Goal: Task Accomplishment & Management: Manage account settings

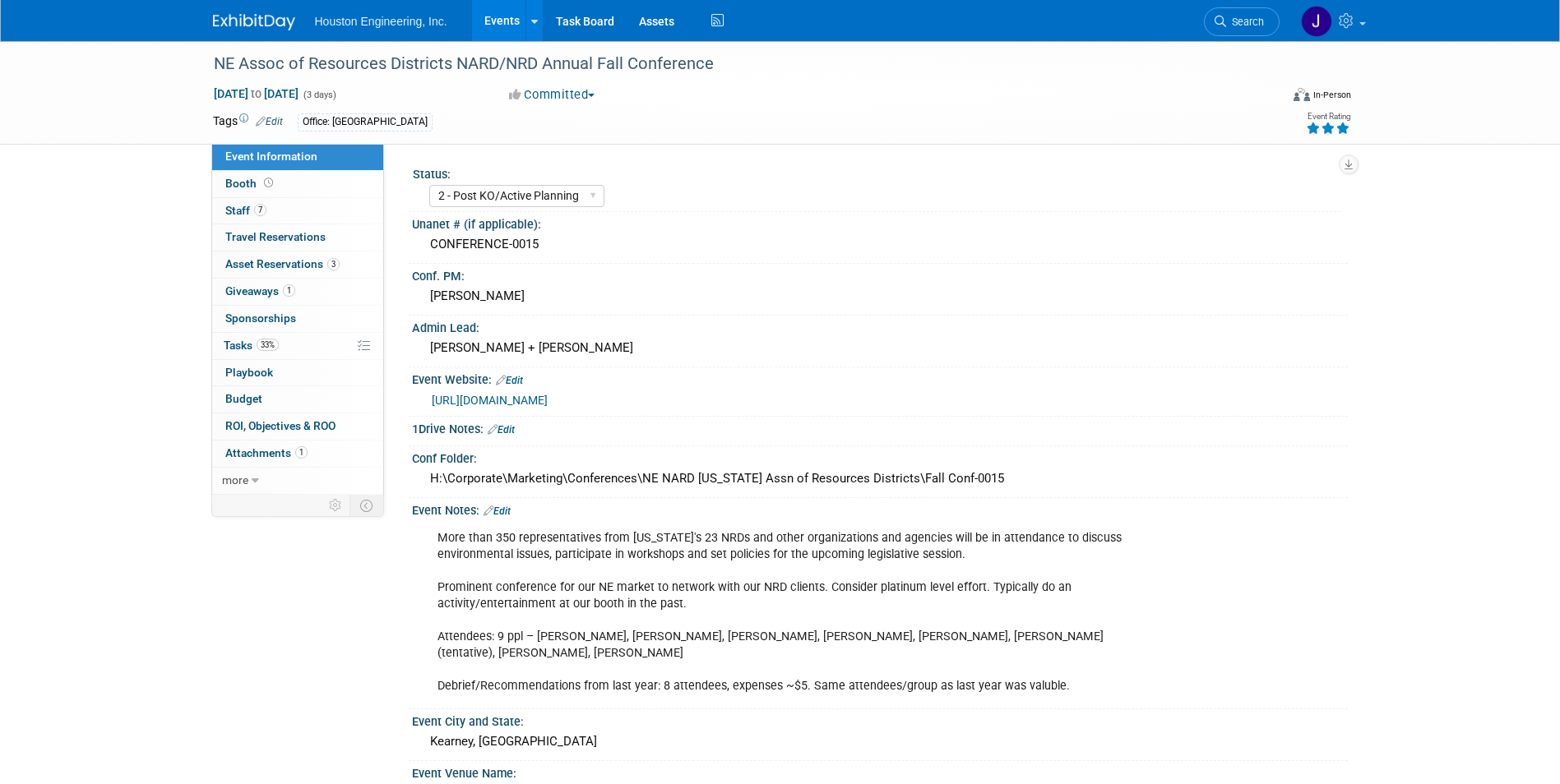
select select "2 - Post KO/Active Planning"
select select "Pending"
select select "Water Resources"
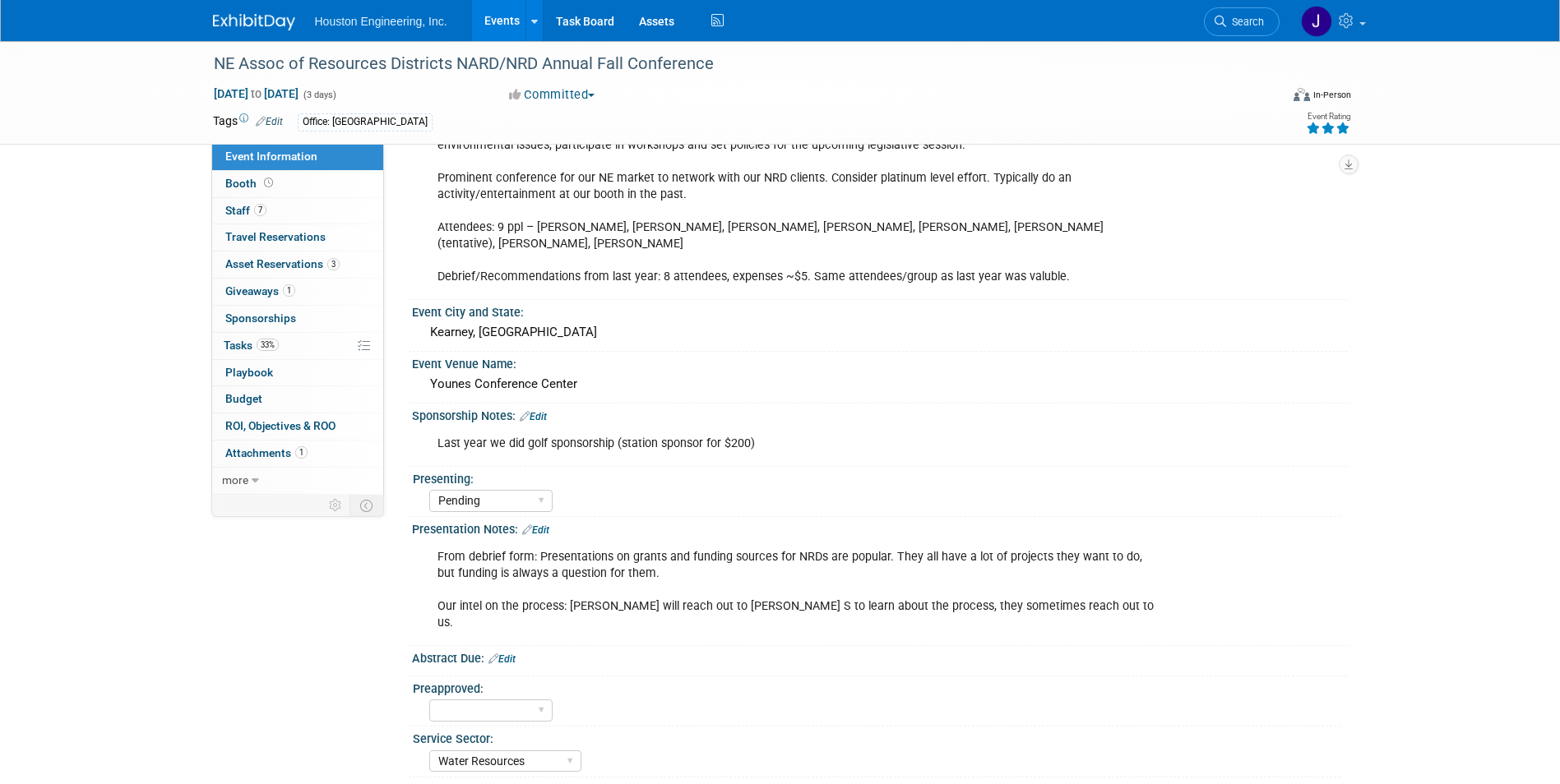
scroll to position [411, 0]
click at [835, 557] on div "From debrief form: Presentations on grants and funding sources for NRDs are pop…" at bounding box center [796, 588] width 740 height 99
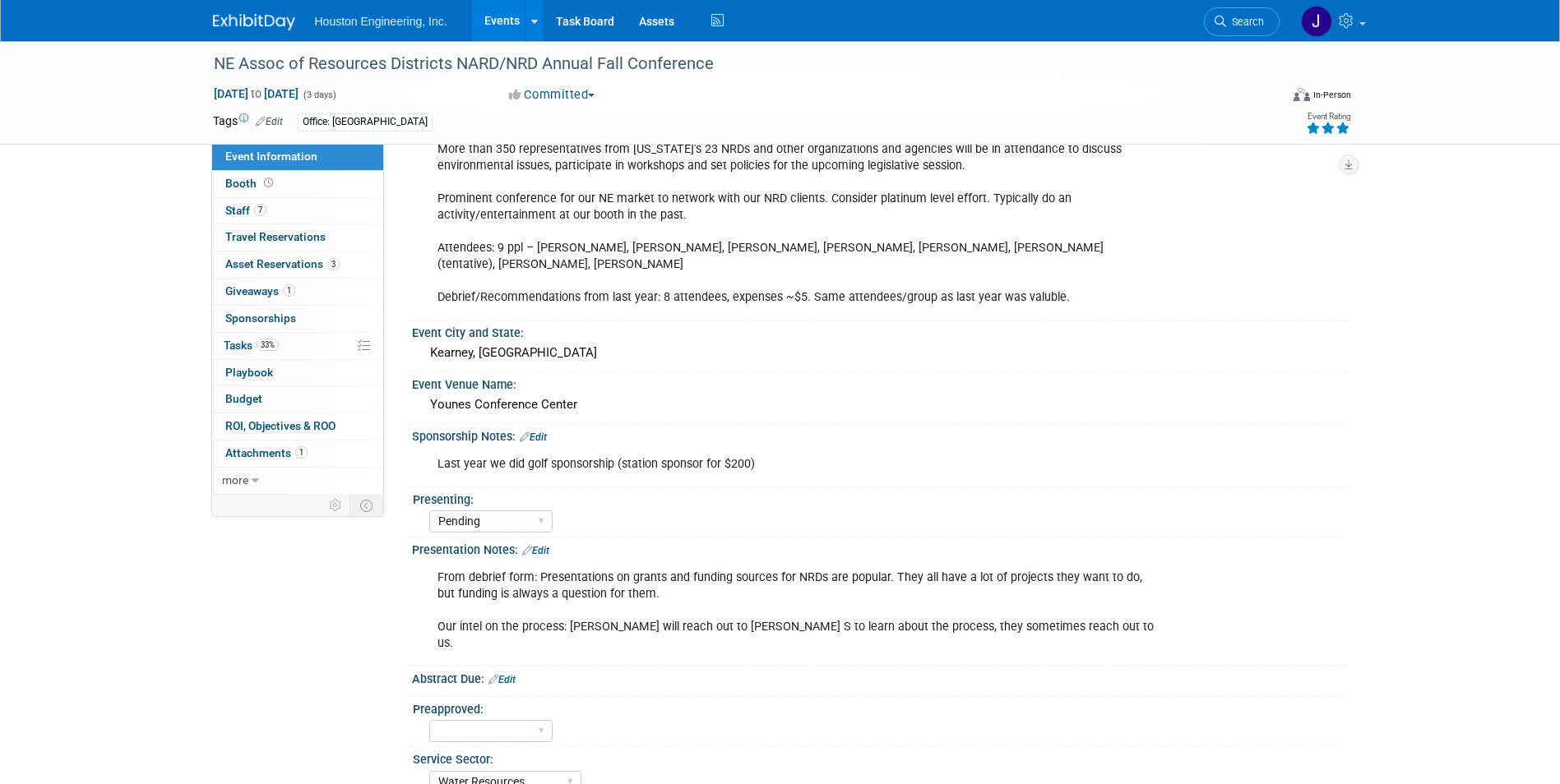
scroll to position [0, 0]
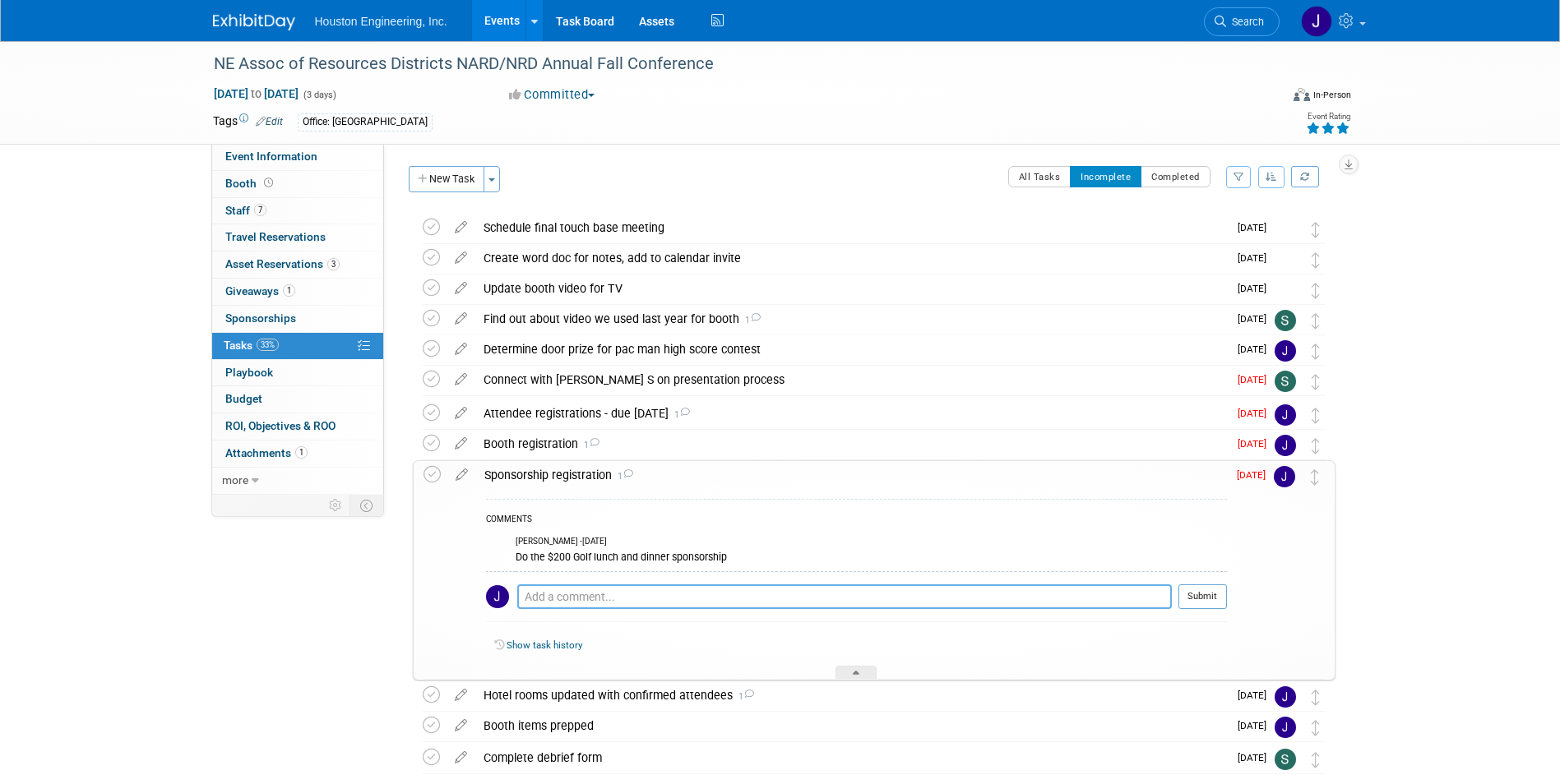
click at [695, 594] on textarea at bounding box center [845, 596] width 654 height 25
type textarea "Done"
click at [1204, 604] on button "Submit" at bounding box center [1202, 596] width 48 height 25
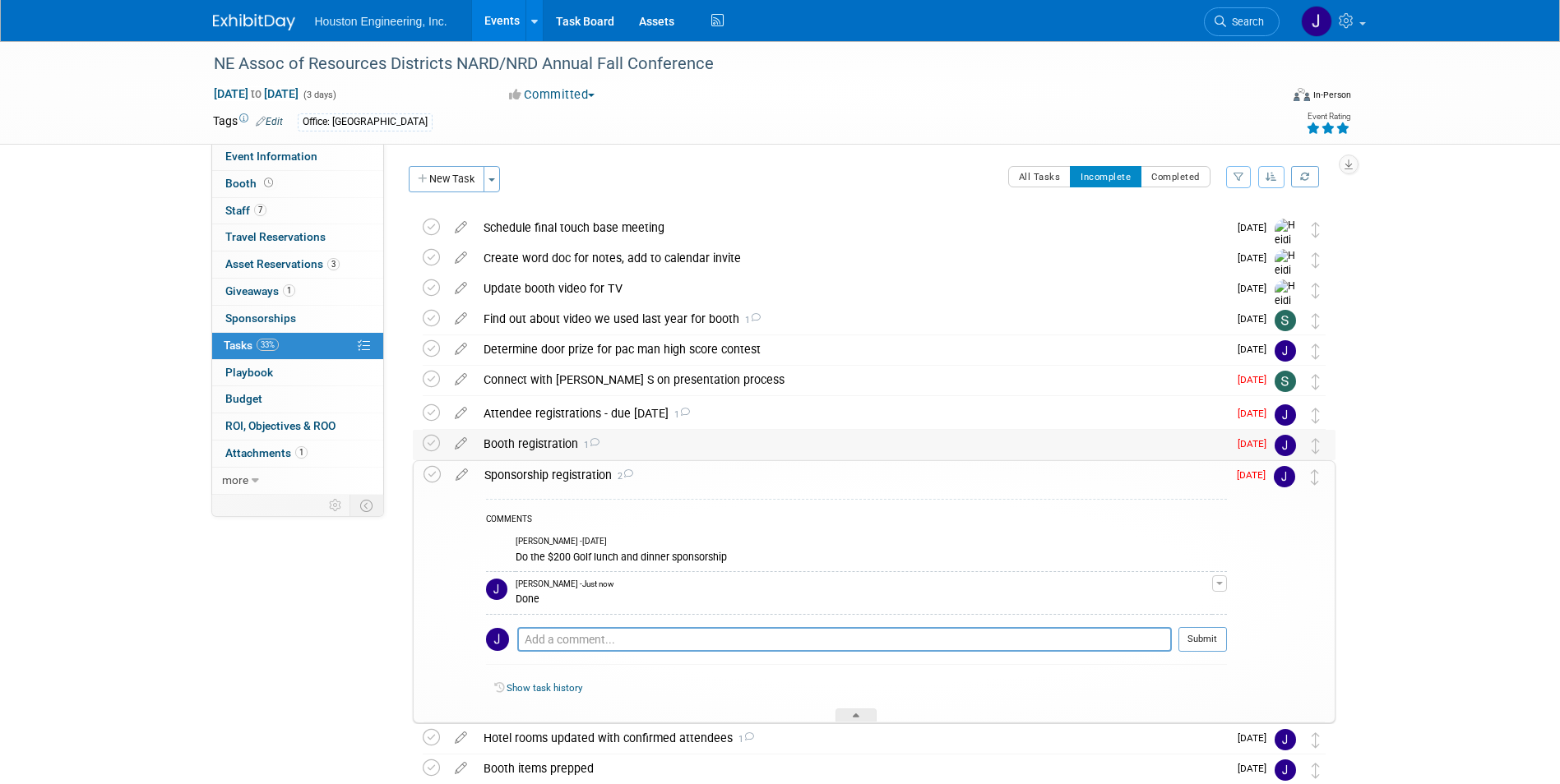
click at [545, 447] on div "Booth registration 1" at bounding box center [851, 443] width 752 height 28
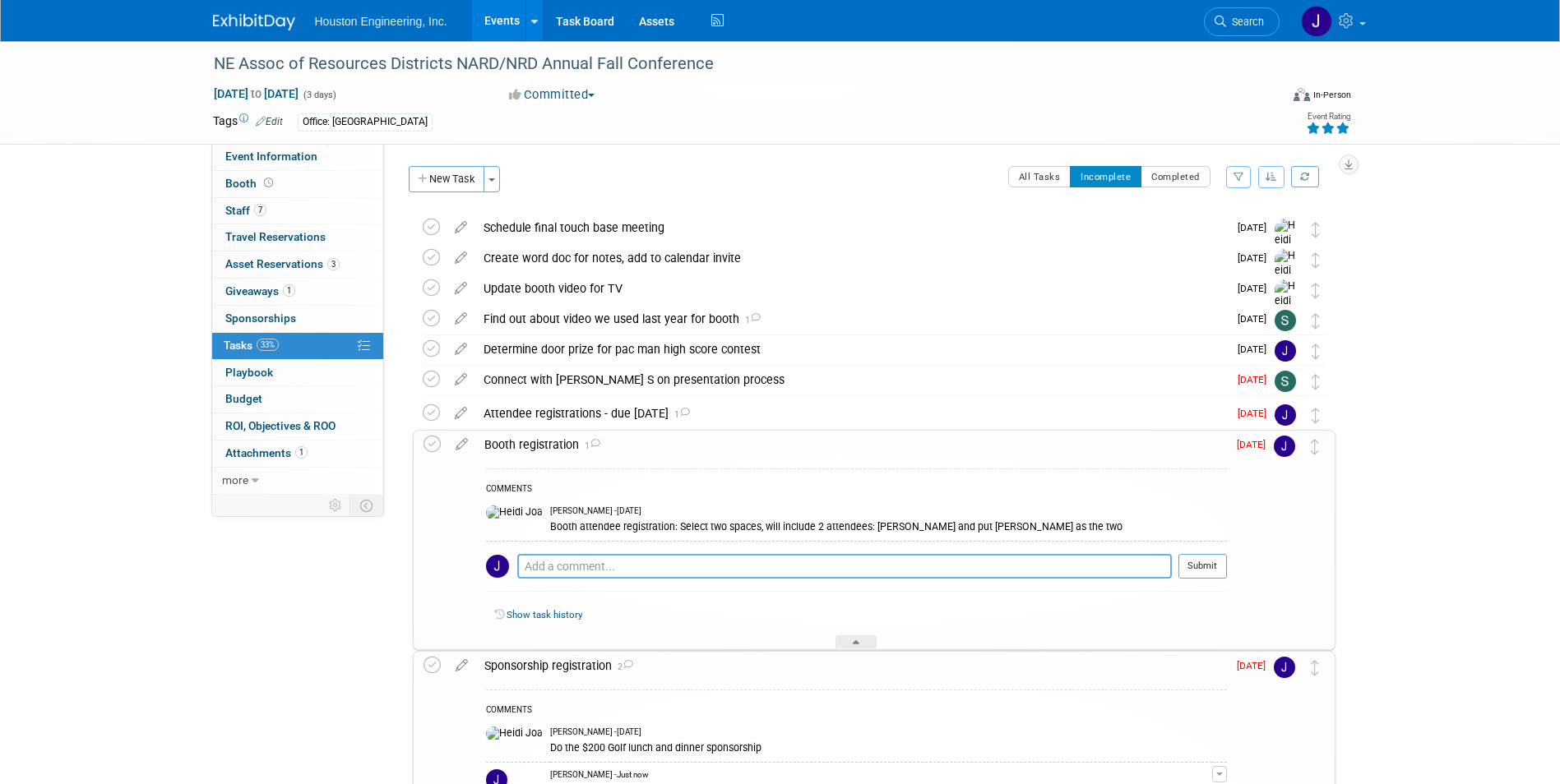
click at [601, 569] on textarea at bounding box center [845, 566] width 654 height 25
type textarea "Done"
click at [1209, 567] on button "Submit" at bounding box center [1202, 566] width 48 height 25
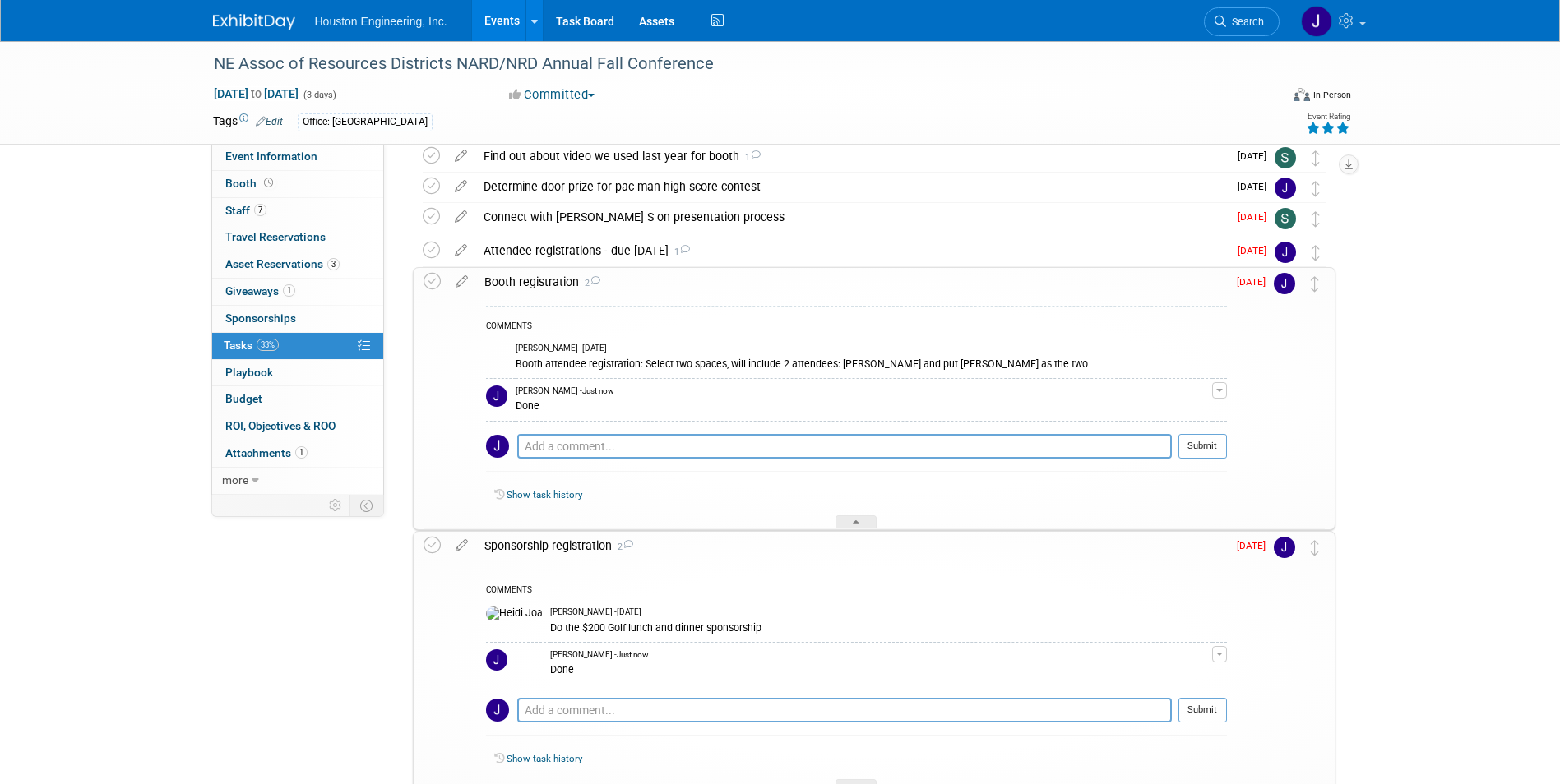
scroll to position [164, 0]
click at [456, 275] on icon at bounding box center [461, 276] width 28 height 21
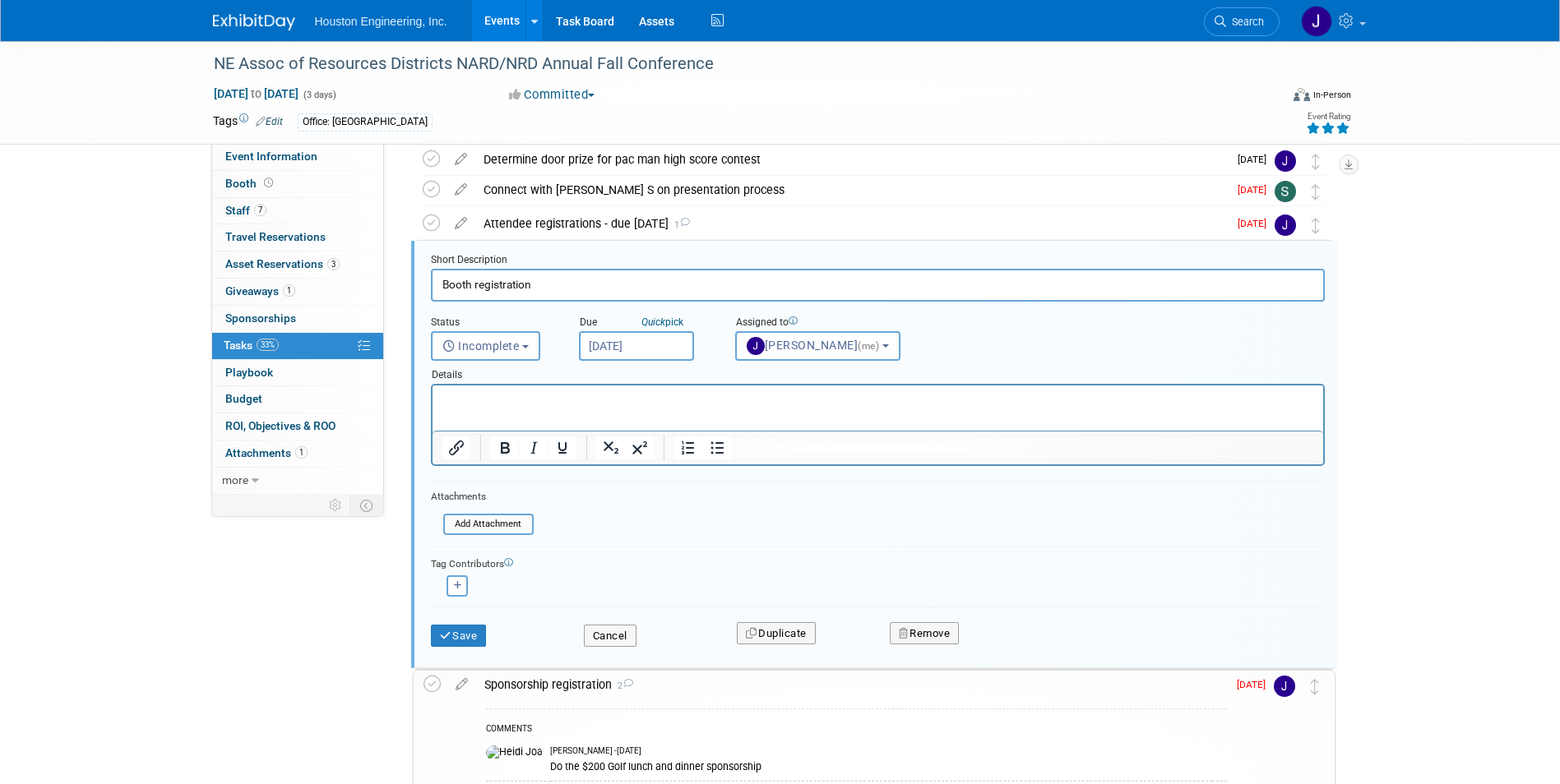
scroll to position [0, 0]
click at [517, 343] on span "Incomplete" at bounding box center [481, 345] width 77 height 13
click at [497, 422] on label "Completed" at bounding box center [484, 417] width 89 height 27
click at [434, 420] on input "Completed" at bounding box center [429, 415] width 10 height 10
select select "3"
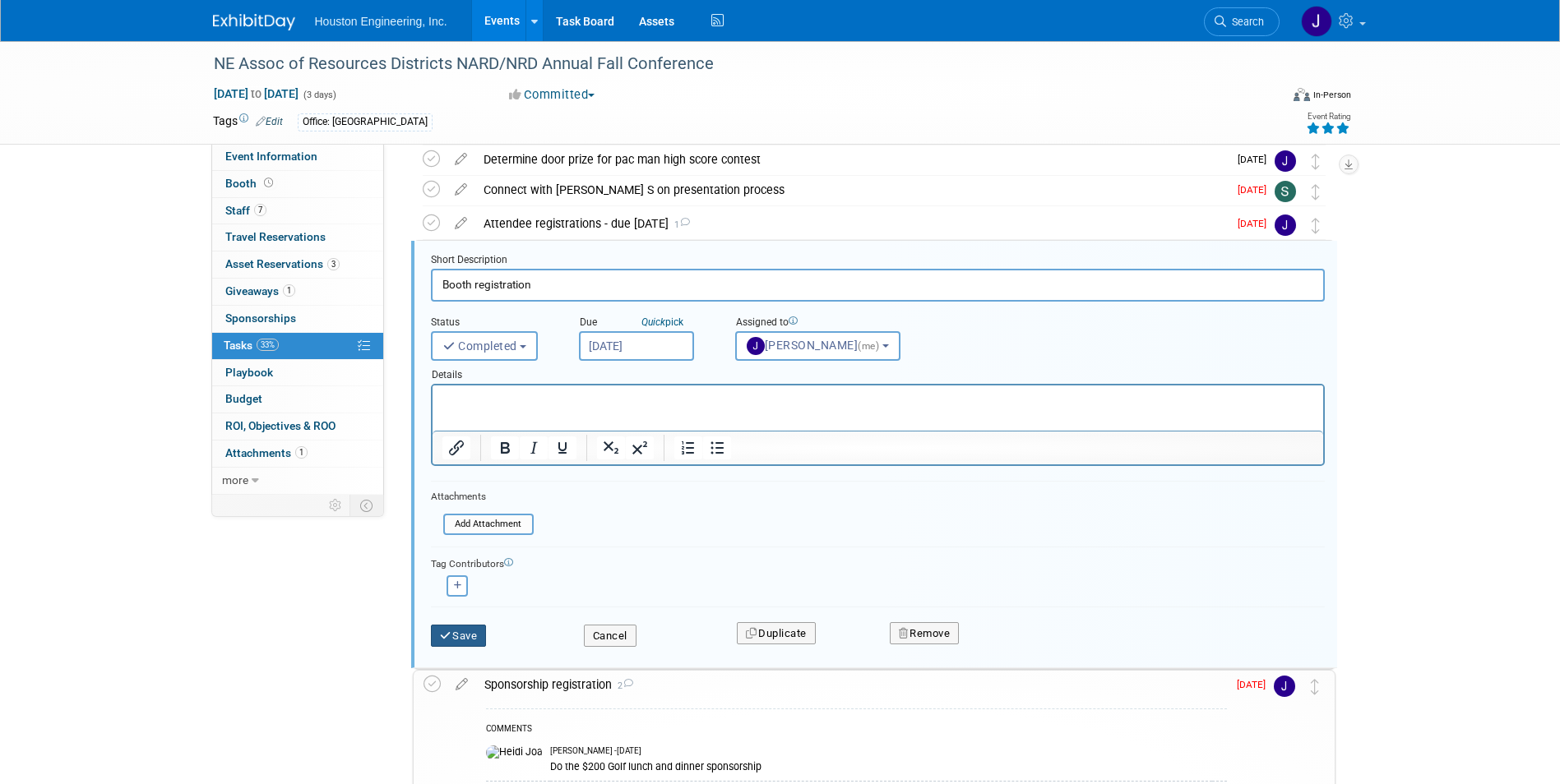
click at [476, 631] on button "Save" at bounding box center [458, 636] width 56 height 23
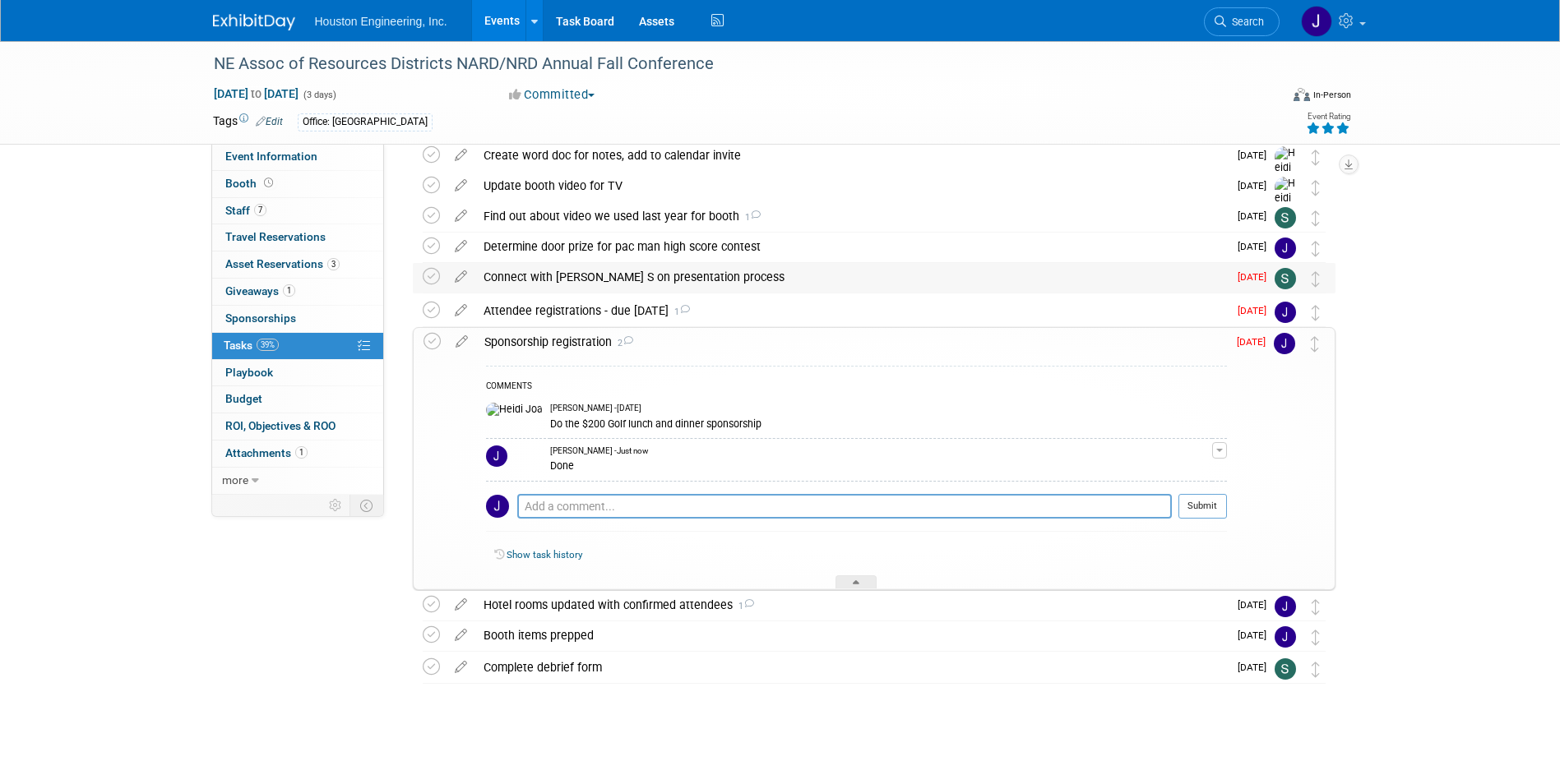
scroll to position [102, 0]
click at [534, 311] on div "Attendee registrations - due [DATE] 1" at bounding box center [851, 311] width 752 height 28
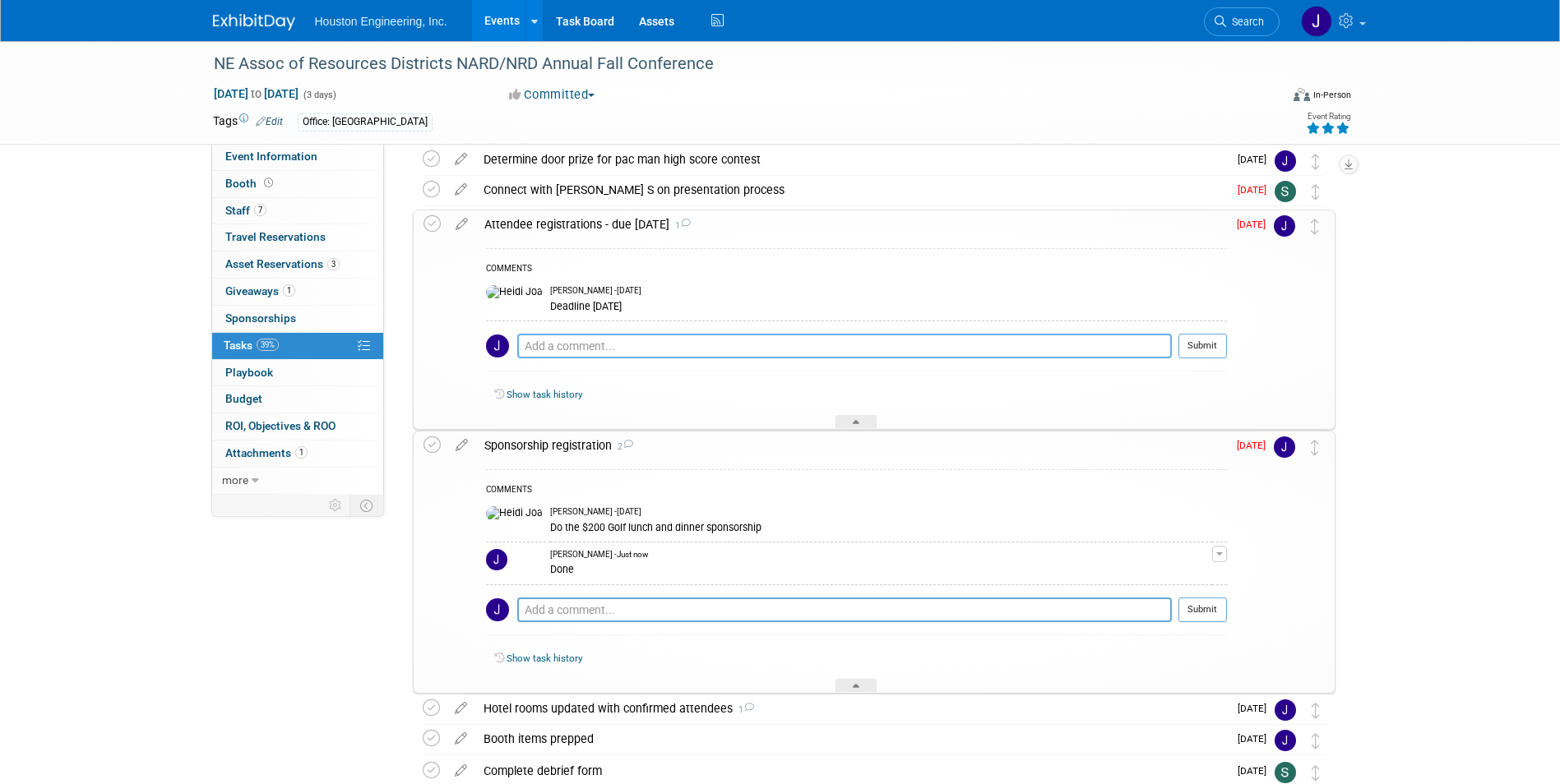
click at [557, 351] on textarea at bounding box center [845, 346] width 654 height 25
type textarea "Waiting on one golfer, but this is done/ sent over. Also waiting on AP to send …"
click at [1210, 343] on button "Submit" at bounding box center [1202, 346] width 48 height 25
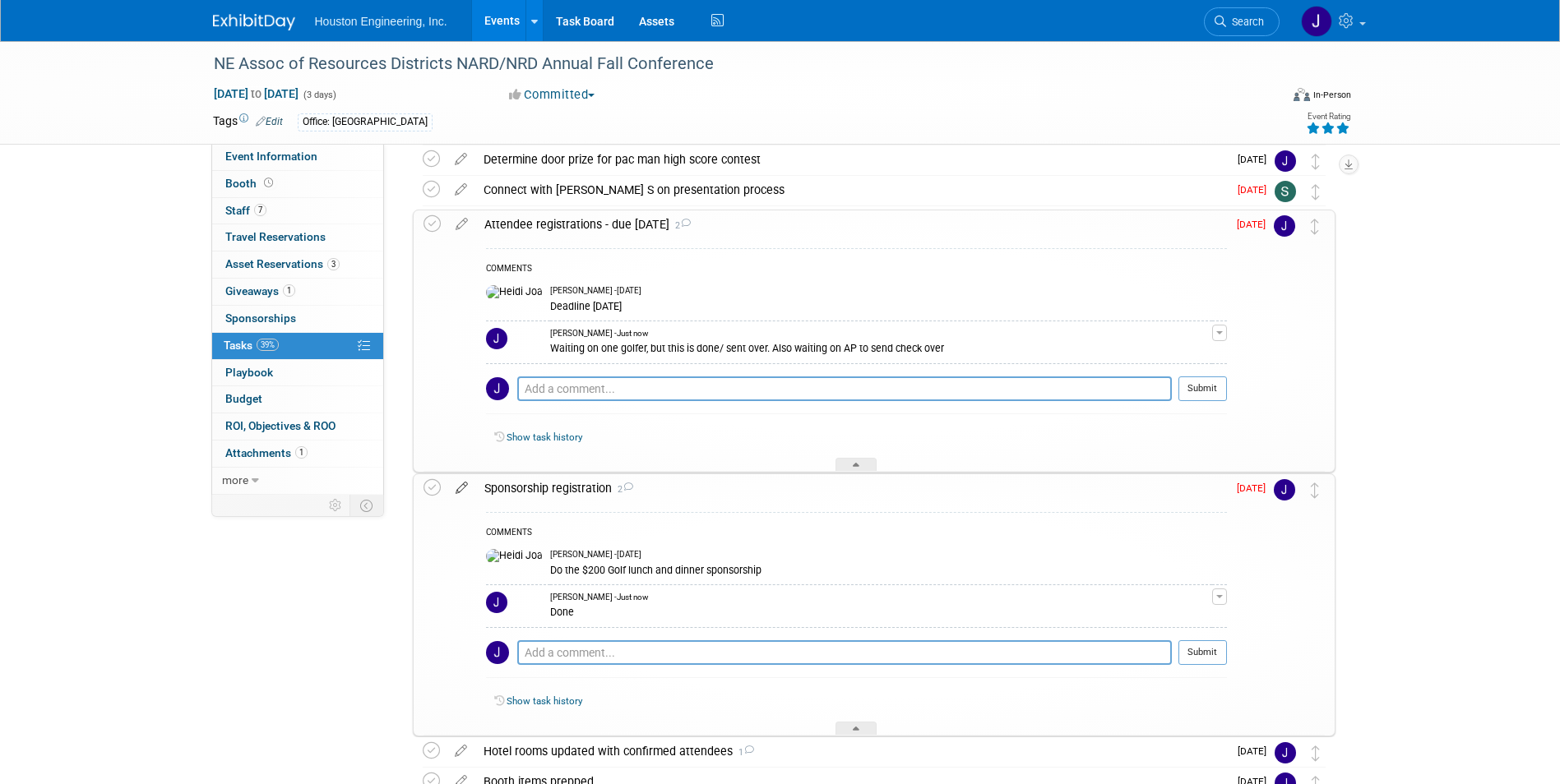
click at [461, 485] on icon at bounding box center [461, 485] width 28 height 21
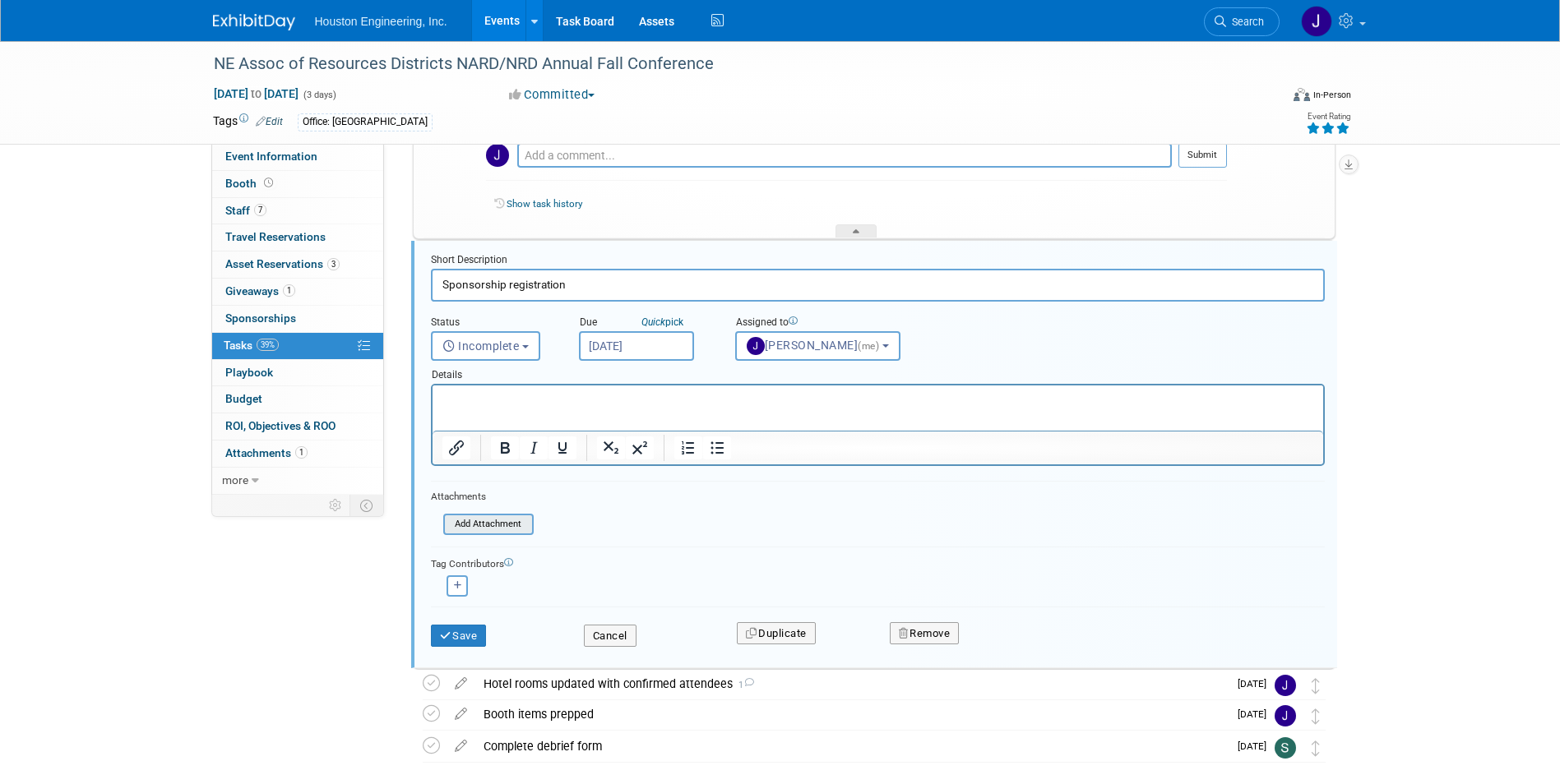
scroll to position [0, 0]
click at [487, 341] on span "Incomplete" at bounding box center [481, 345] width 77 height 13
click at [505, 411] on label "Completed" at bounding box center [484, 417] width 89 height 27
click at [434, 411] on input "Completed" at bounding box center [429, 415] width 10 height 10
select select "3"
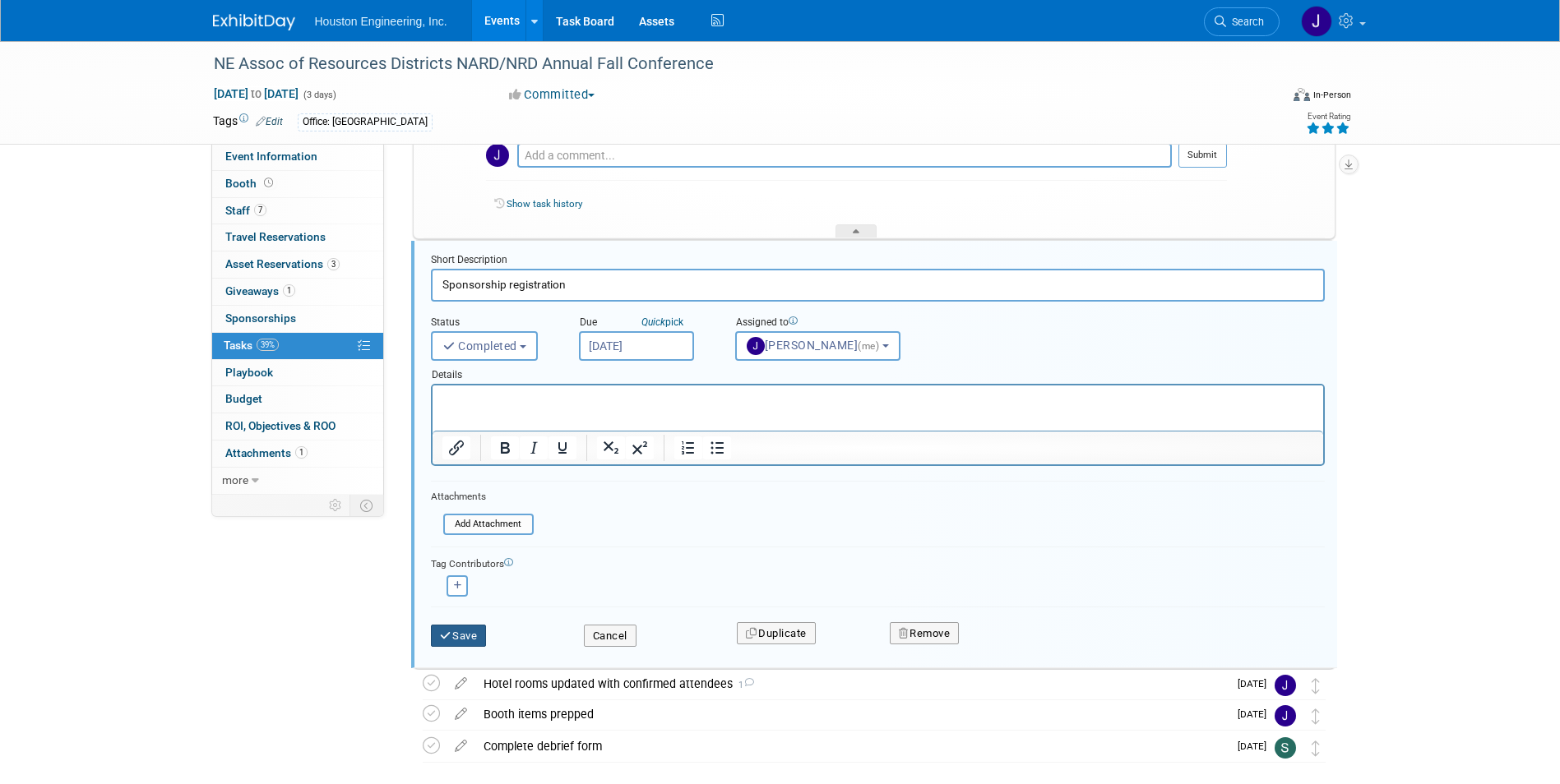
click at [466, 636] on button "Save" at bounding box center [458, 636] width 56 height 23
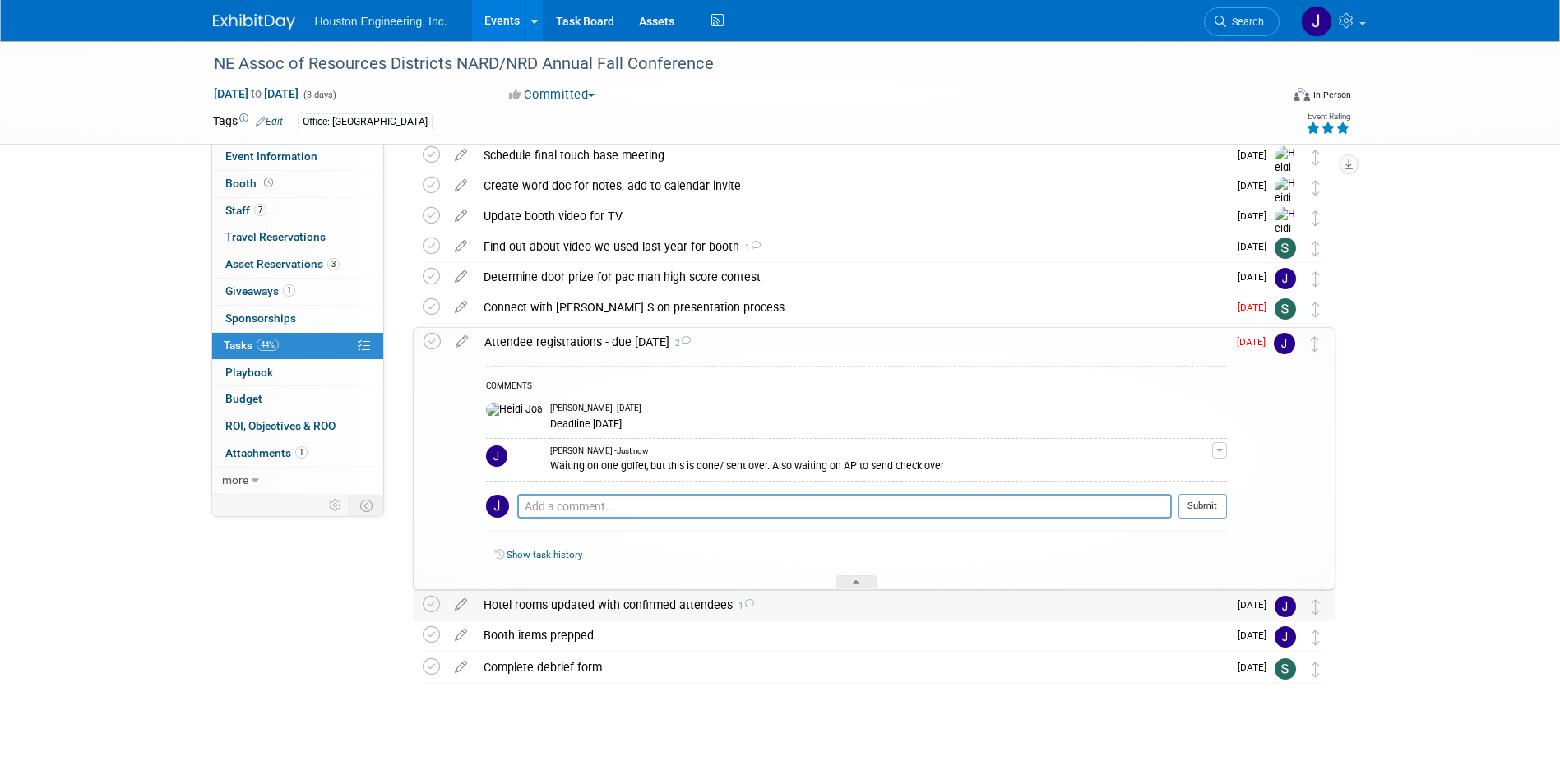
scroll to position [72, 0]
click at [459, 308] on icon at bounding box center [461, 304] width 28 height 21
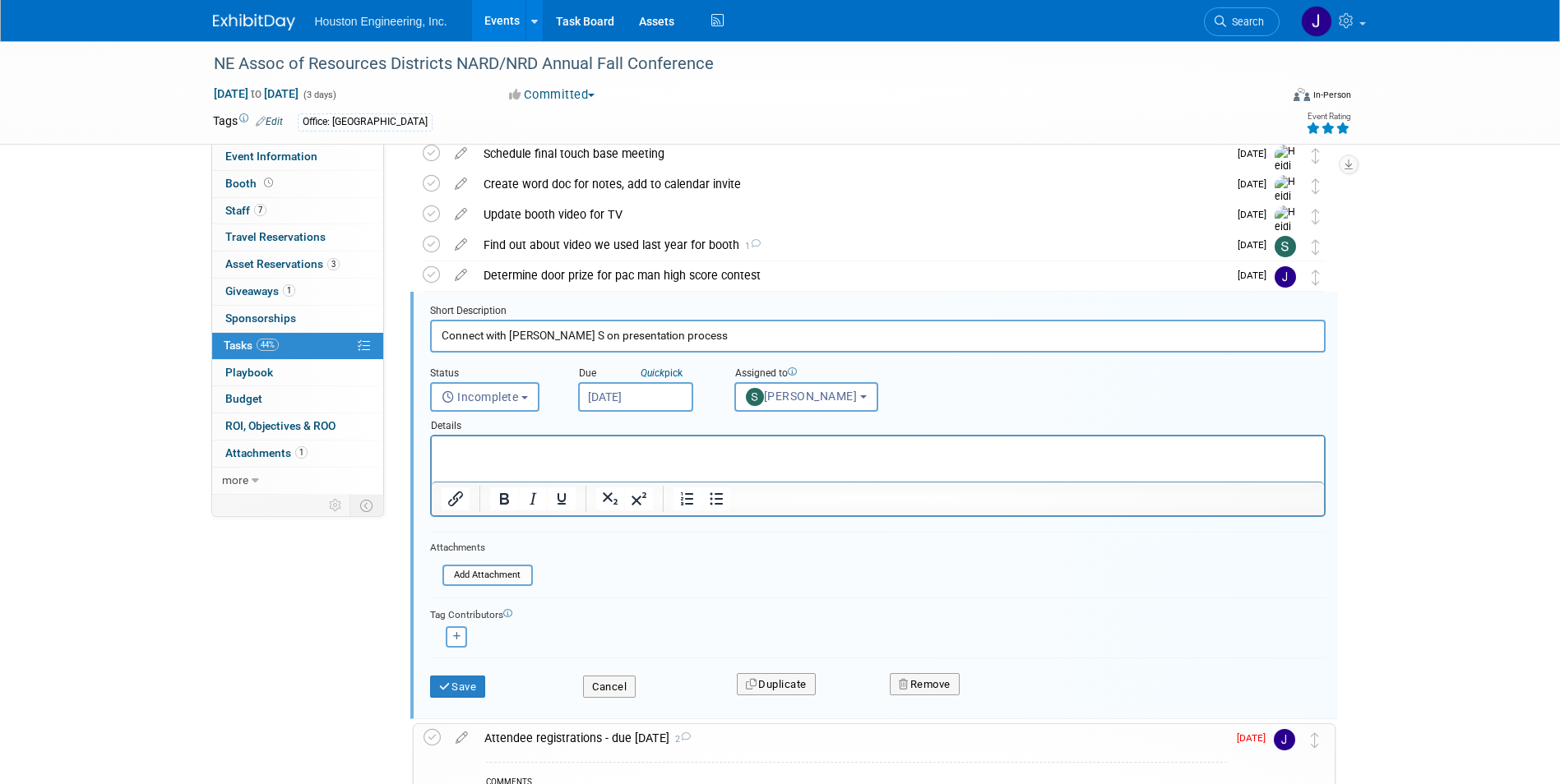
scroll to position [125, 0]
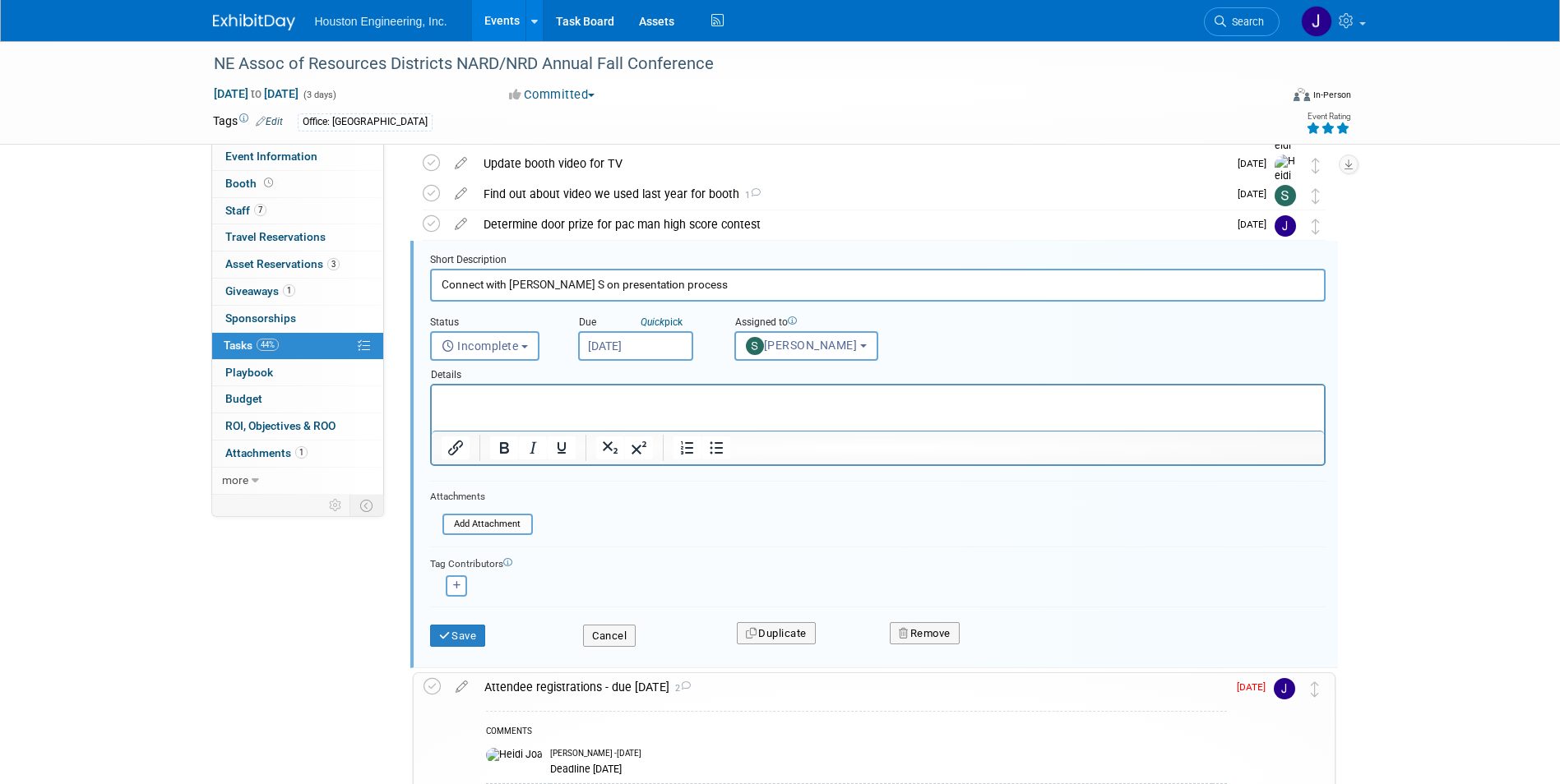
click at [1494, 425] on div "NE Assoc of Resources Districts NARD/NRD Annual Fall Conference [DATE] to [DATE…" at bounding box center [780, 523] width 1560 height 1213
click at [263, 611] on div "Event Information Event Info Booth Booth 7 Staff 7 Staff 0 Travel Reservations …" at bounding box center [780, 506] width 1159 height 1180
click at [432, 687] on icon at bounding box center [432, 687] width 17 height 17
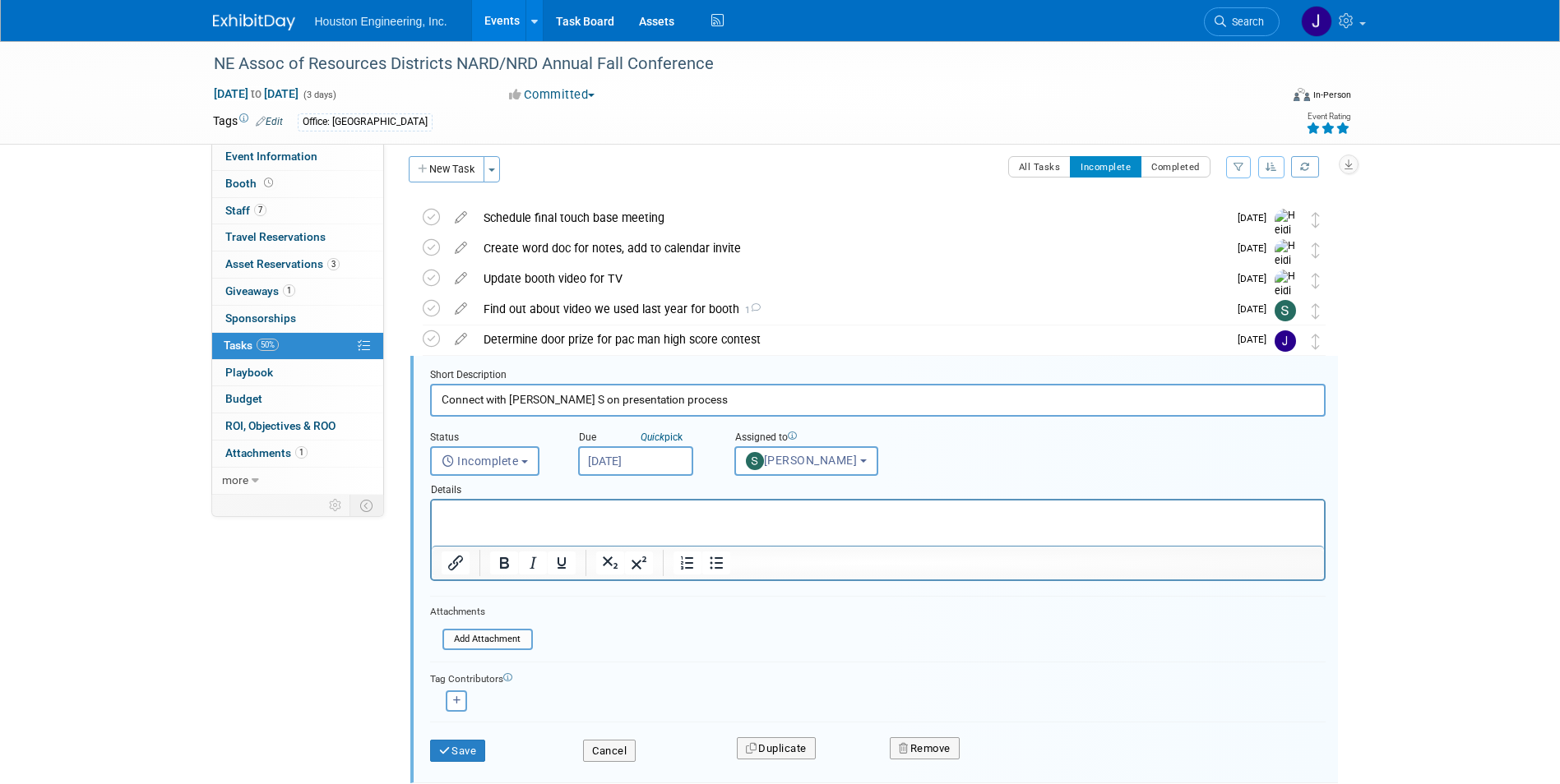
scroll to position [0, 0]
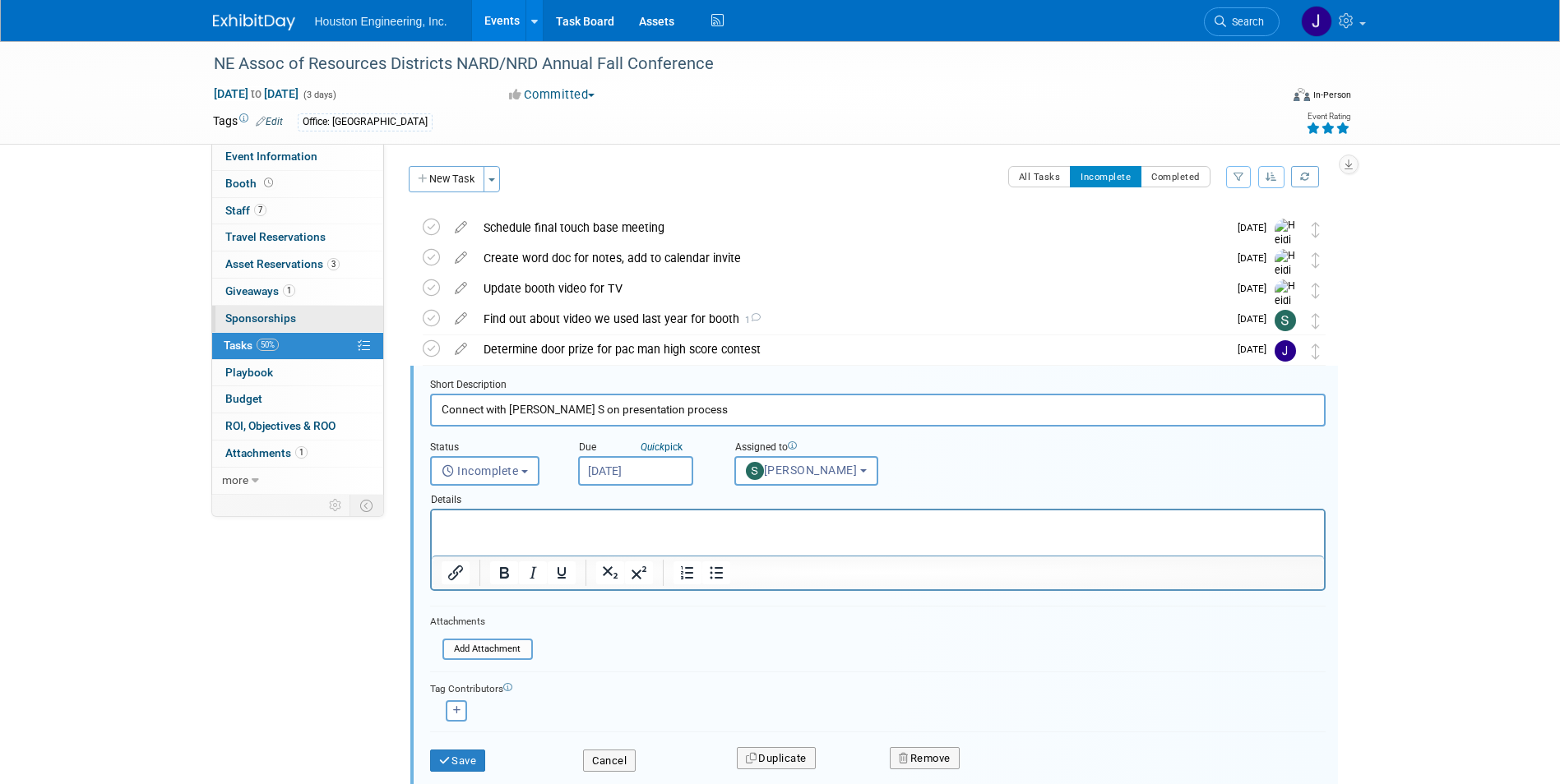
click at [269, 315] on span "Sponsorships 0" at bounding box center [261, 318] width 71 height 13
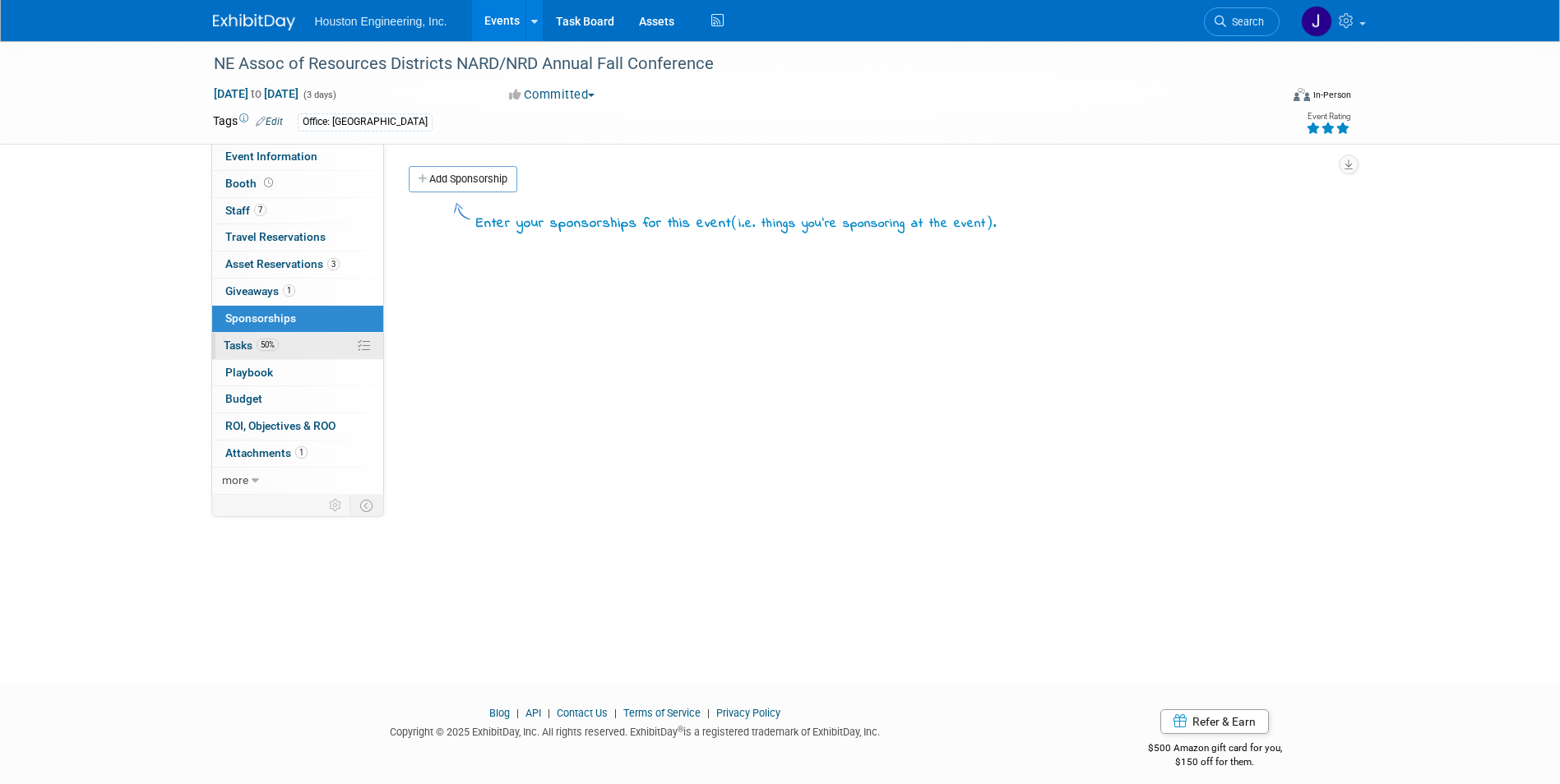
click at [236, 346] on span "Tasks 50%" at bounding box center [251, 344] width 55 height 13
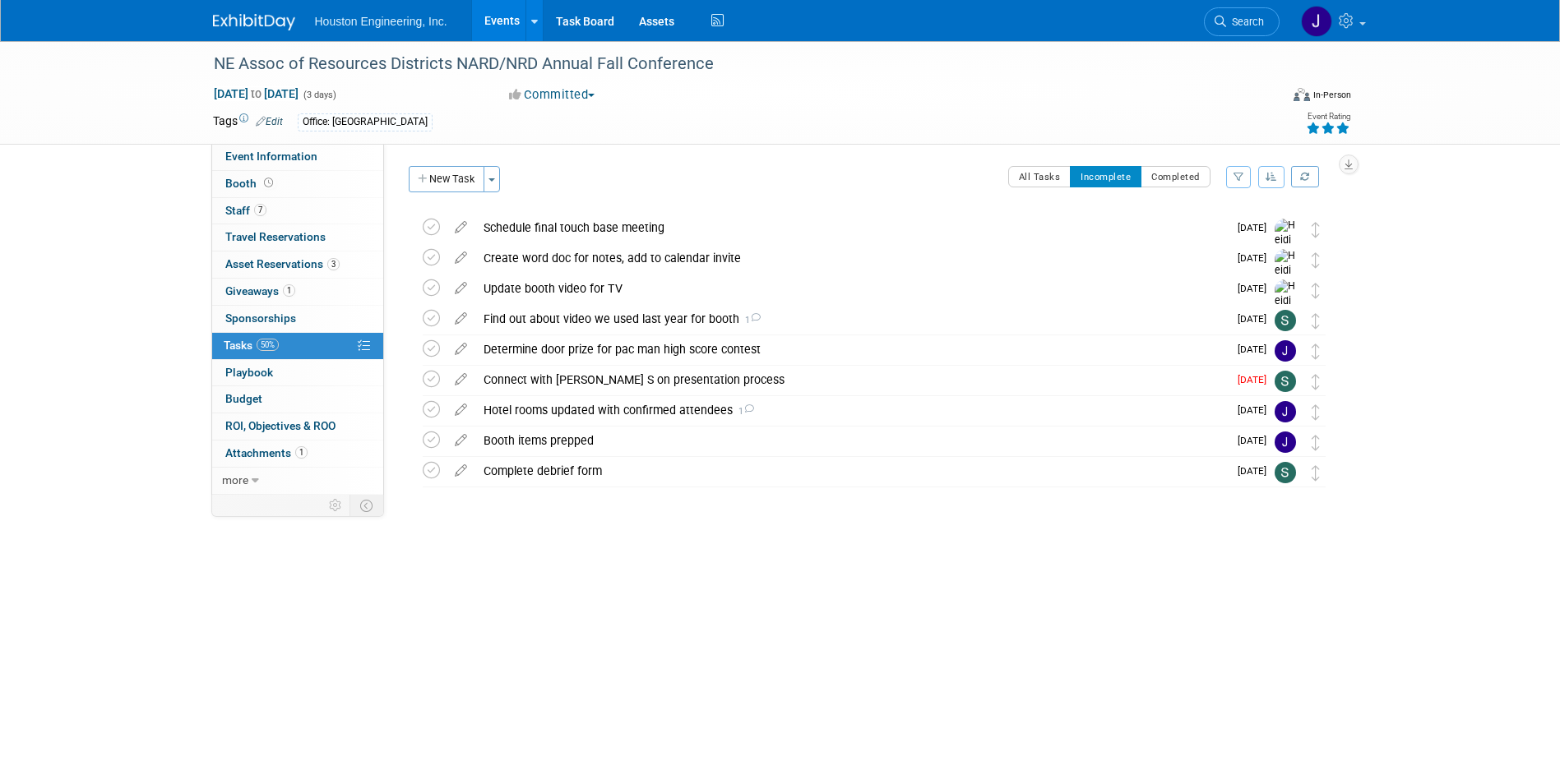
click at [800, 561] on div "NE Assoc of Resources Districts NARD/NRD Annual Fall Conference [DATE] to [DATE…" at bounding box center [780, 347] width 1560 height 611
click at [457, 317] on icon at bounding box center [461, 315] width 28 height 21
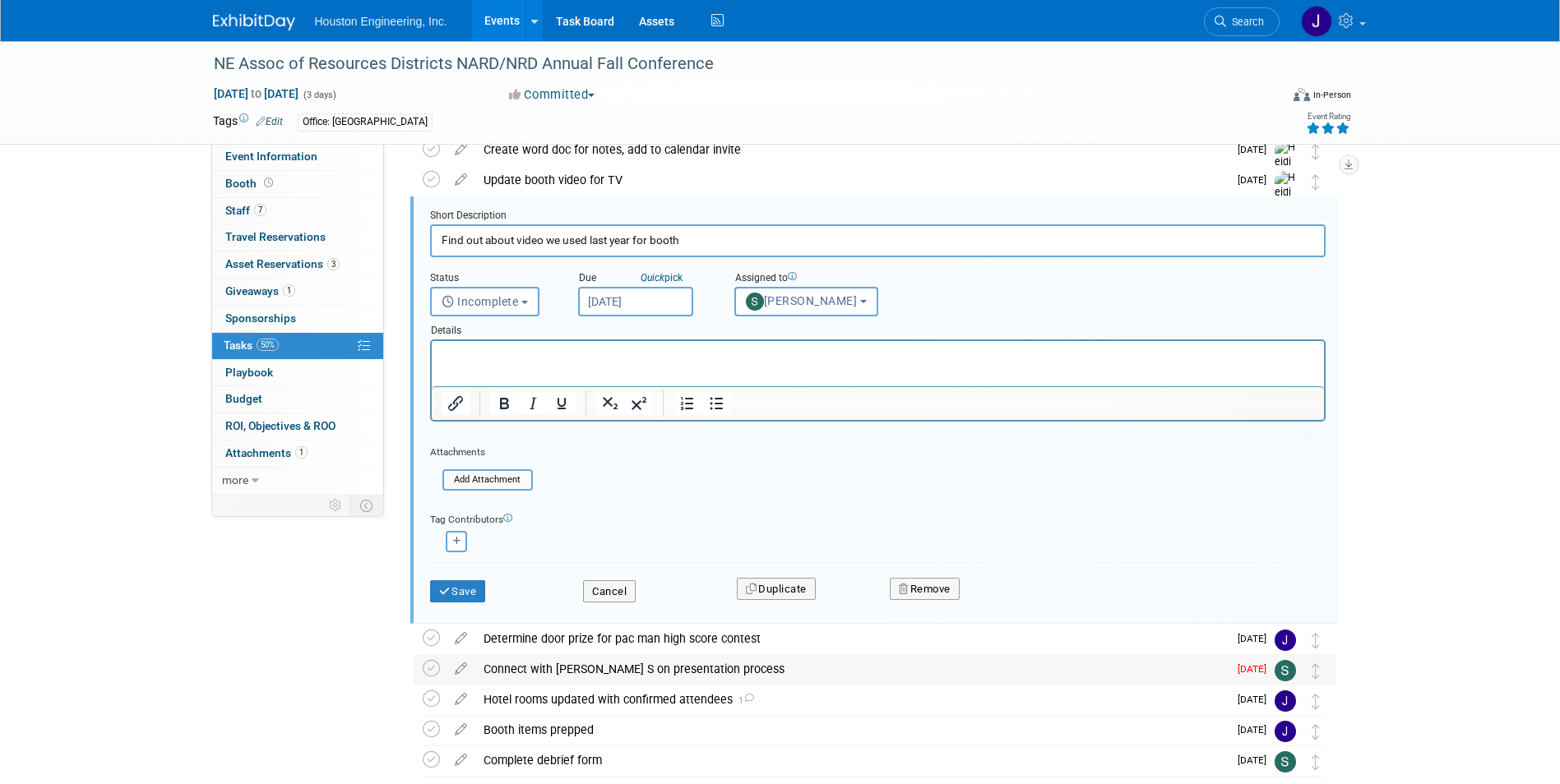
scroll to position [146, 0]
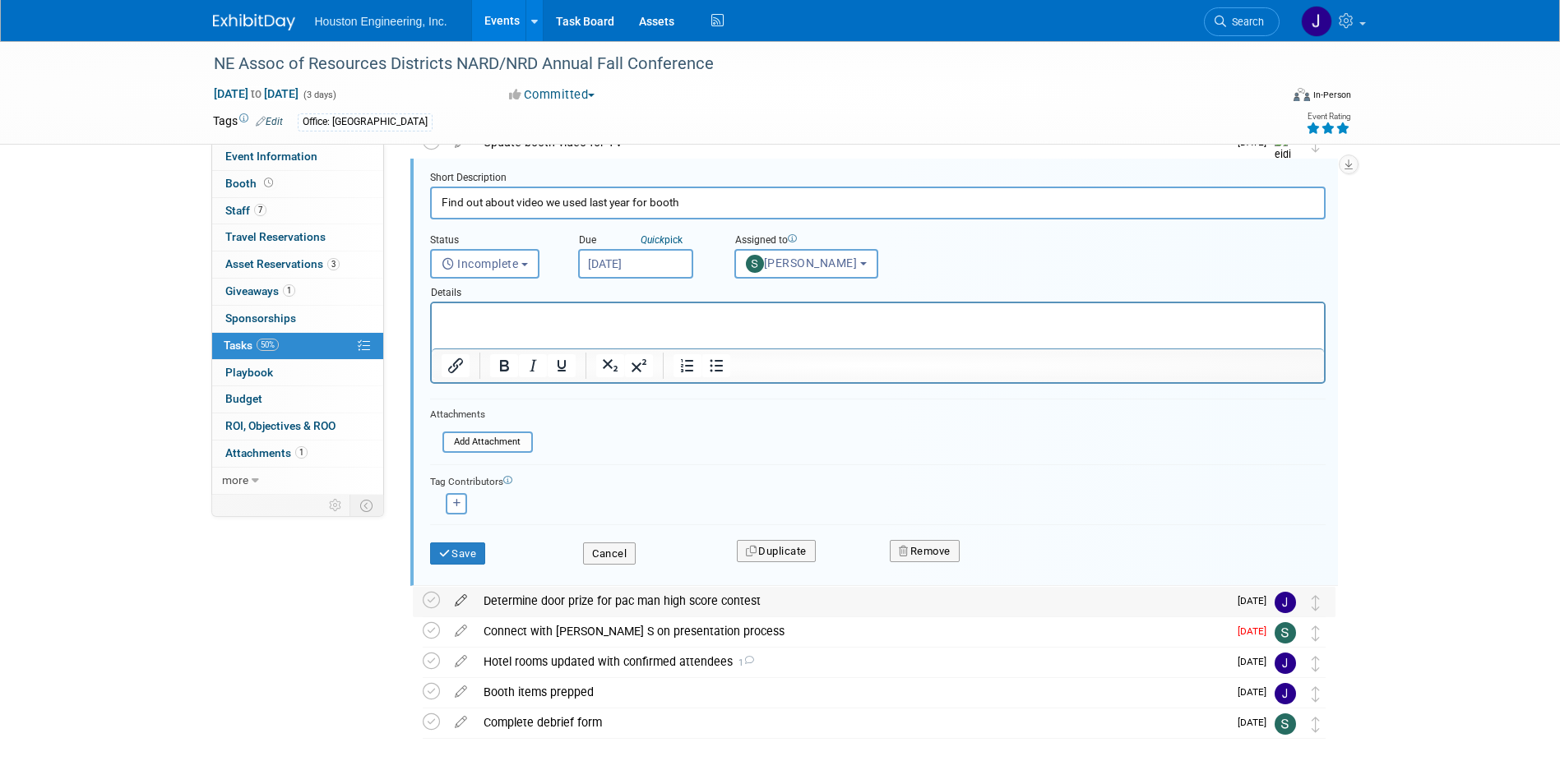
click at [461, 597] on icon at bounding box center [461, 597] width 28 height 21
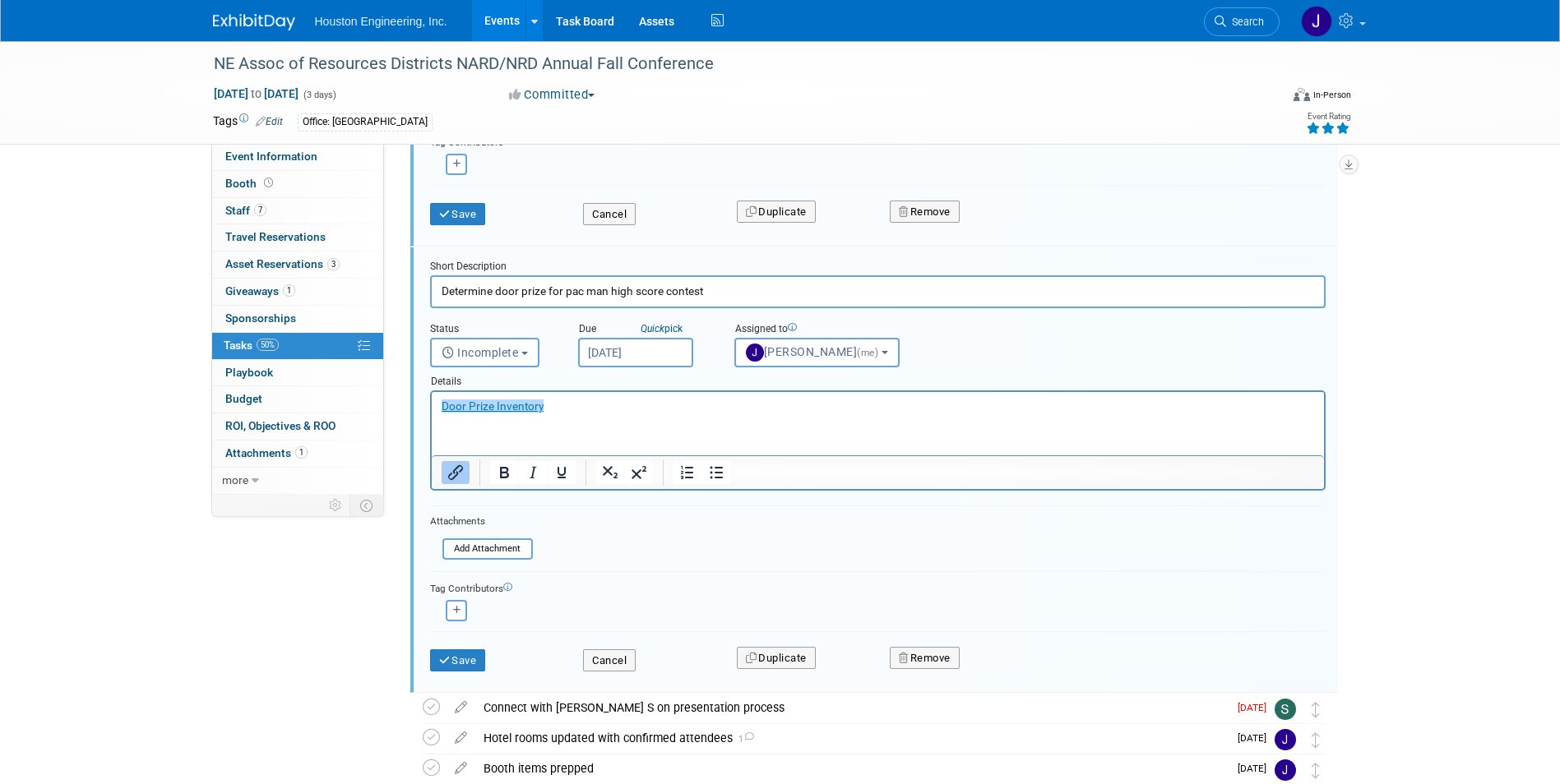
scroll to position [492, 0]
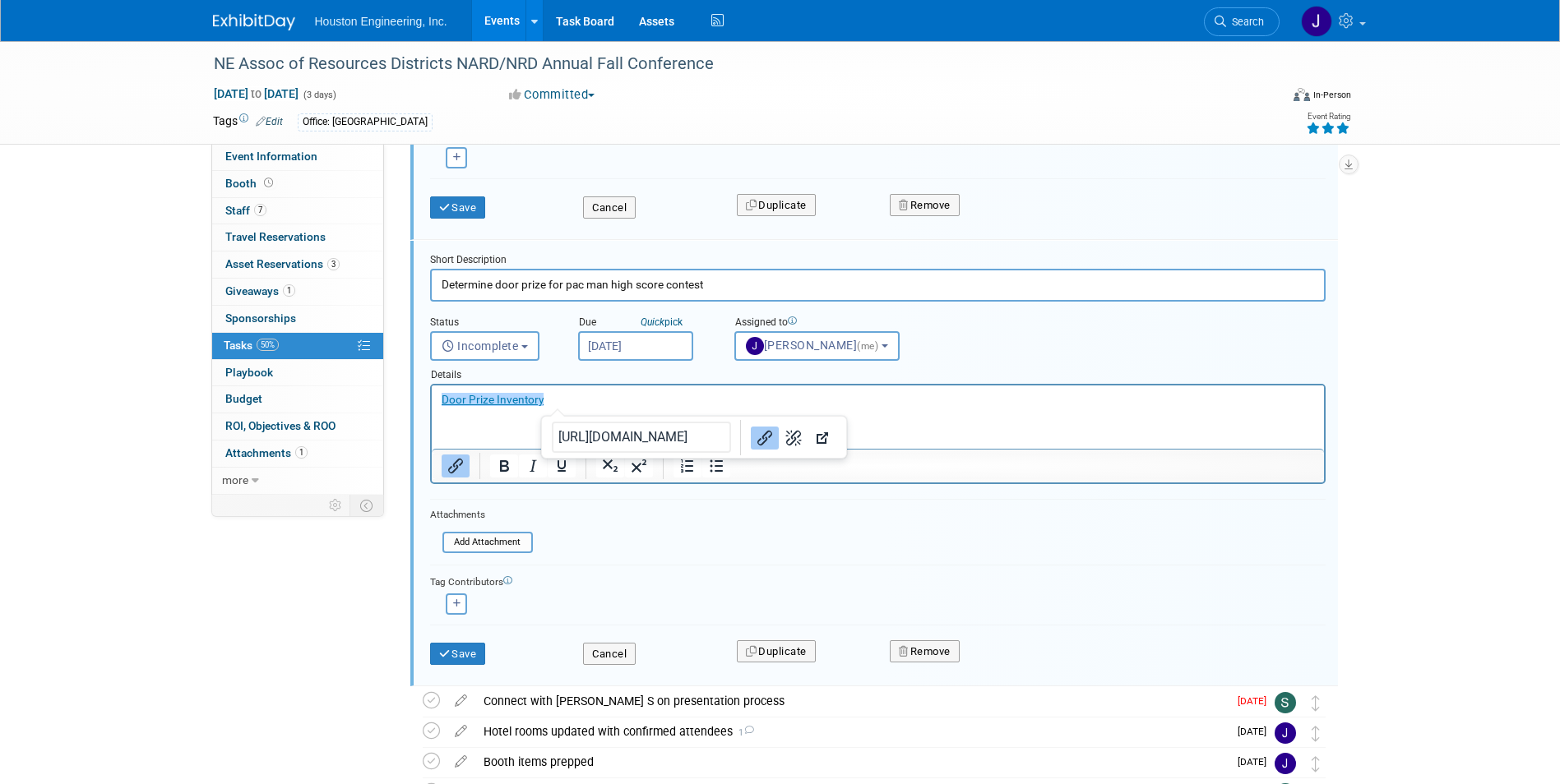
click at [600, 408] on html "﻿Door Prize Inventory" at bounding box center [876, 397] width 892 height 22
click at [476, 408] on html "Door Prize Inventory﻿" at bounding box center [876, 397] width 892 height 22
click at [572, 398] on p "Door Prize Inventory" at bounding box center [877, 400] width 873 height 15
click at [760, 408] on html "Door Prize Inventory -- ﻿" at bounding box center [876, 397] width 892 height 22
click at [467, 408] on html "Door Prize Inventory -- ﻿" at bounding box center [876, 397] width 892 height 22
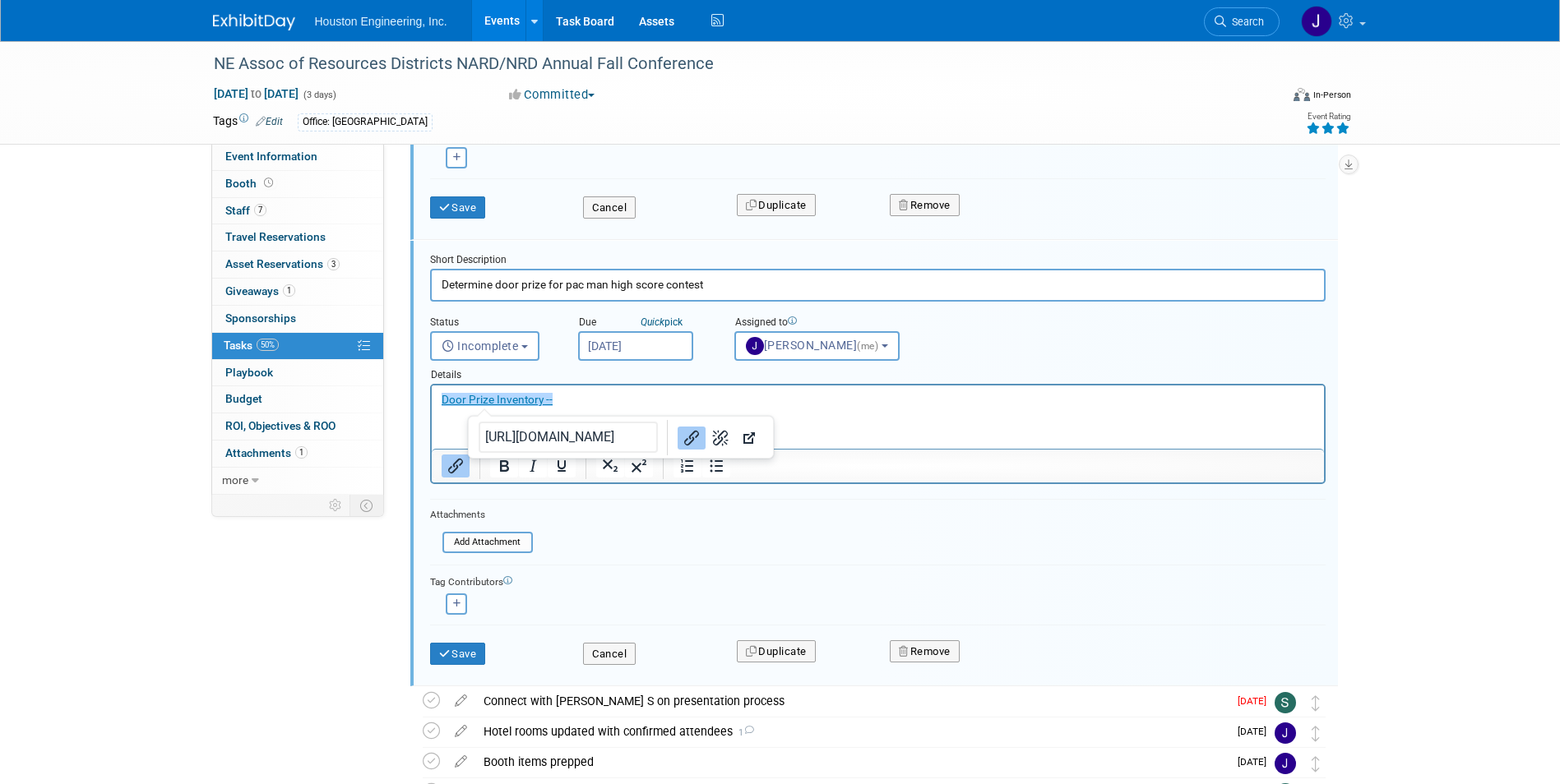
click at [742, 287] on input "Determine door prize for pac man high score contest" at bounding box center [877, 284] width 895 height 32
click at [677, 400] on p "Door Prize Inventory --" at bounding box center [877, 400] width 873 height 15
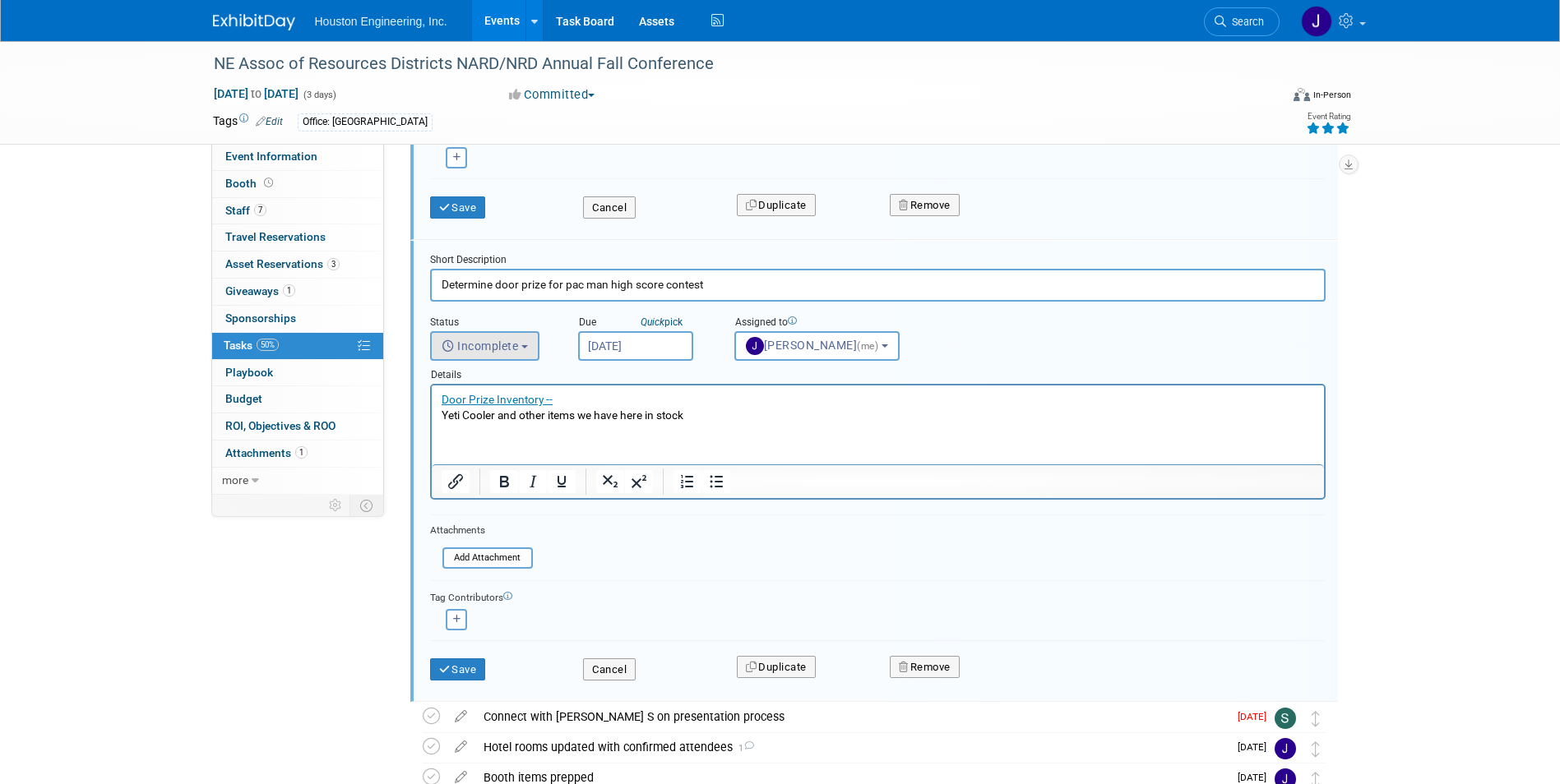
click at [501, 339] on span "Incomplete" at bounding box center [480, 345] width 77 height 13
click at [1037, 352] on div "Status <i class="far fa-clock" style="padding: 6px 4px 6px 1px;"></i> Incomplet…" at bounding box center [877, 330] width 920 height 59
click at [861, 423] on html "Door Prize Inventory -- Yeti Cooler and other items we have here in stock" at bounding box center [876, 404] width 892 height 38
click at [462, 671] on button "Save" at bounding box center [457, 670] width 56 height 23
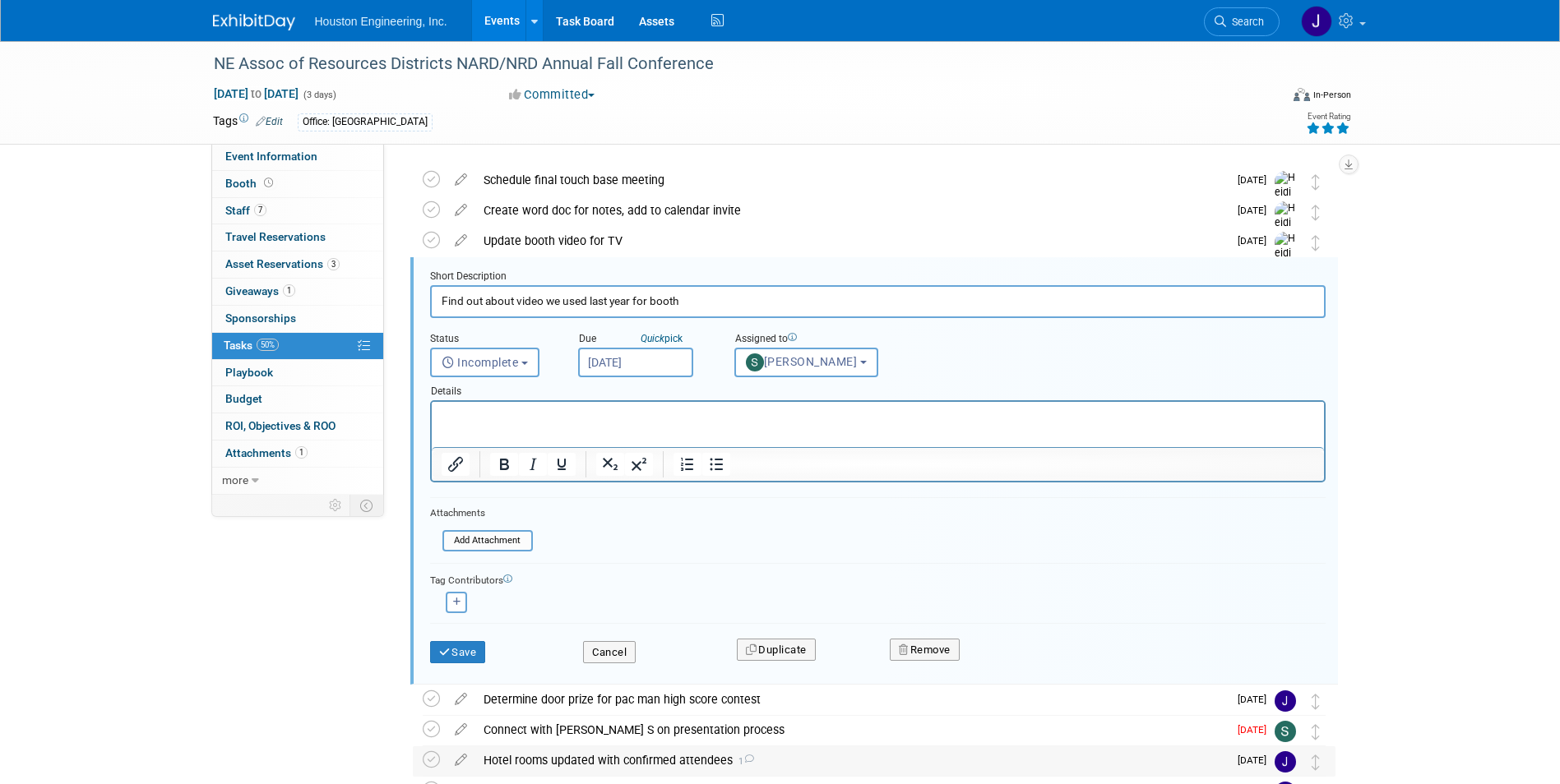
scroll to position [0, 0]
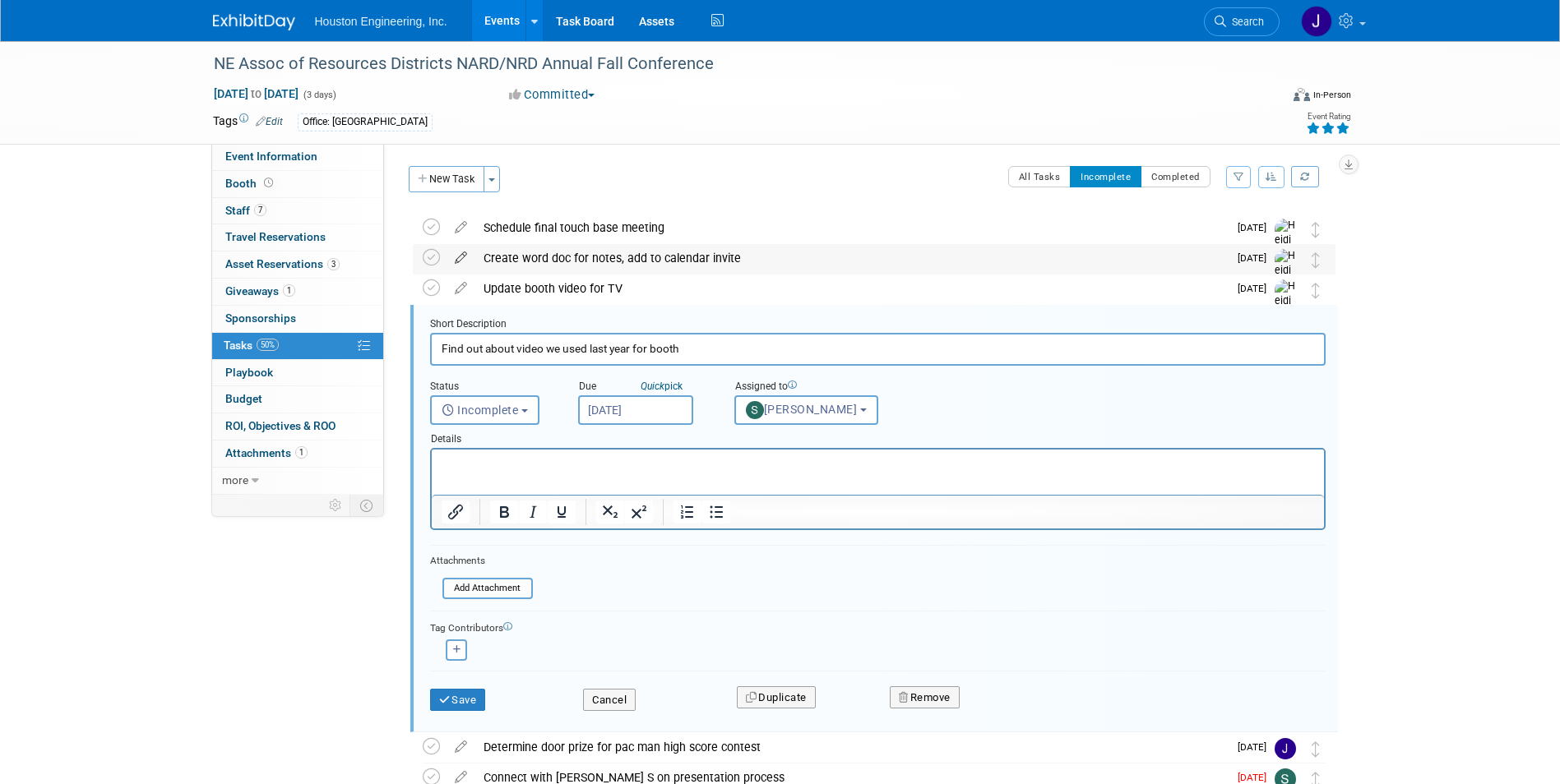
click at [461, 261] on icon at bounding box center [461, 255] width 28 height 21
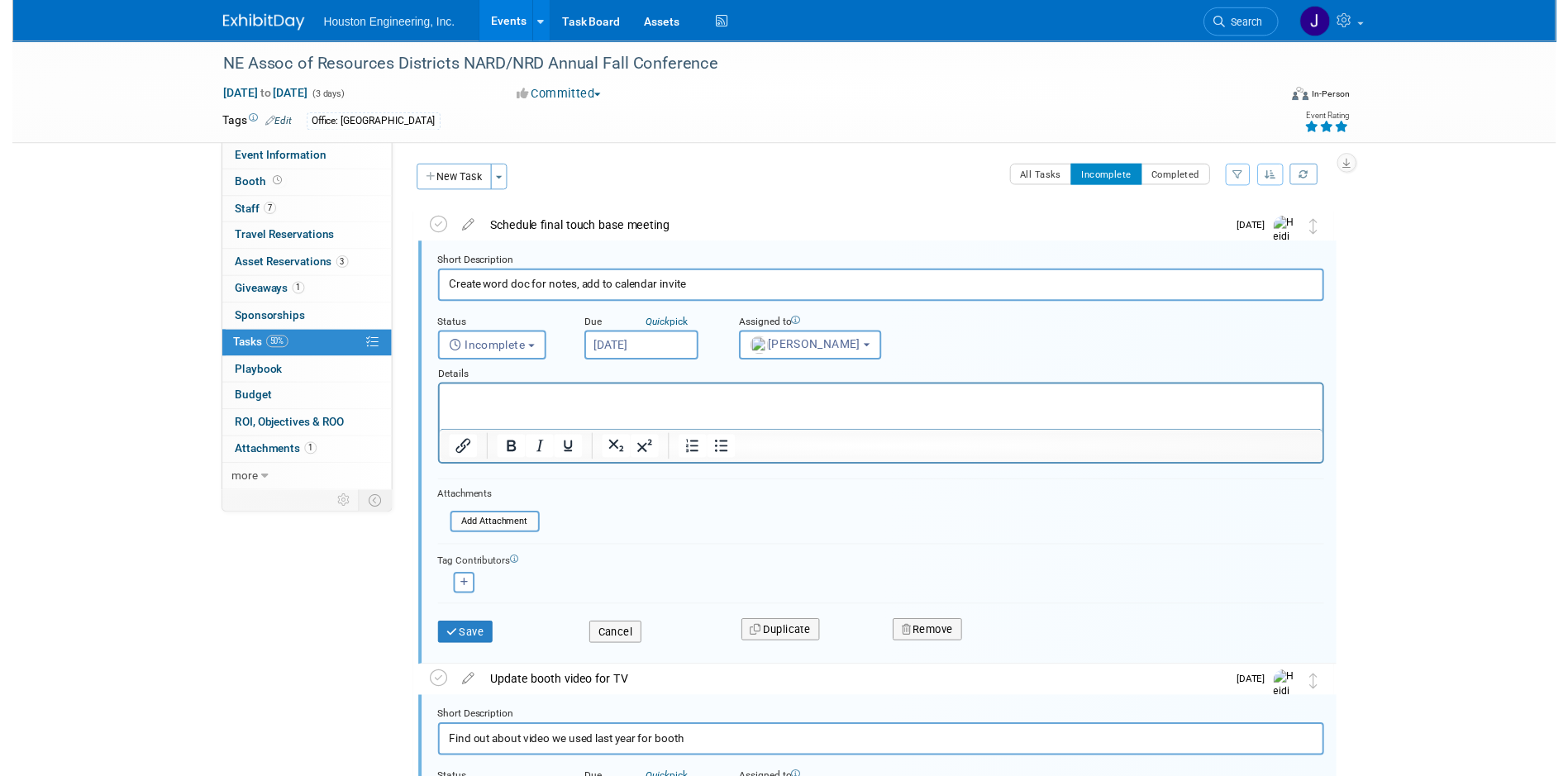
scroll to position [3, 0]
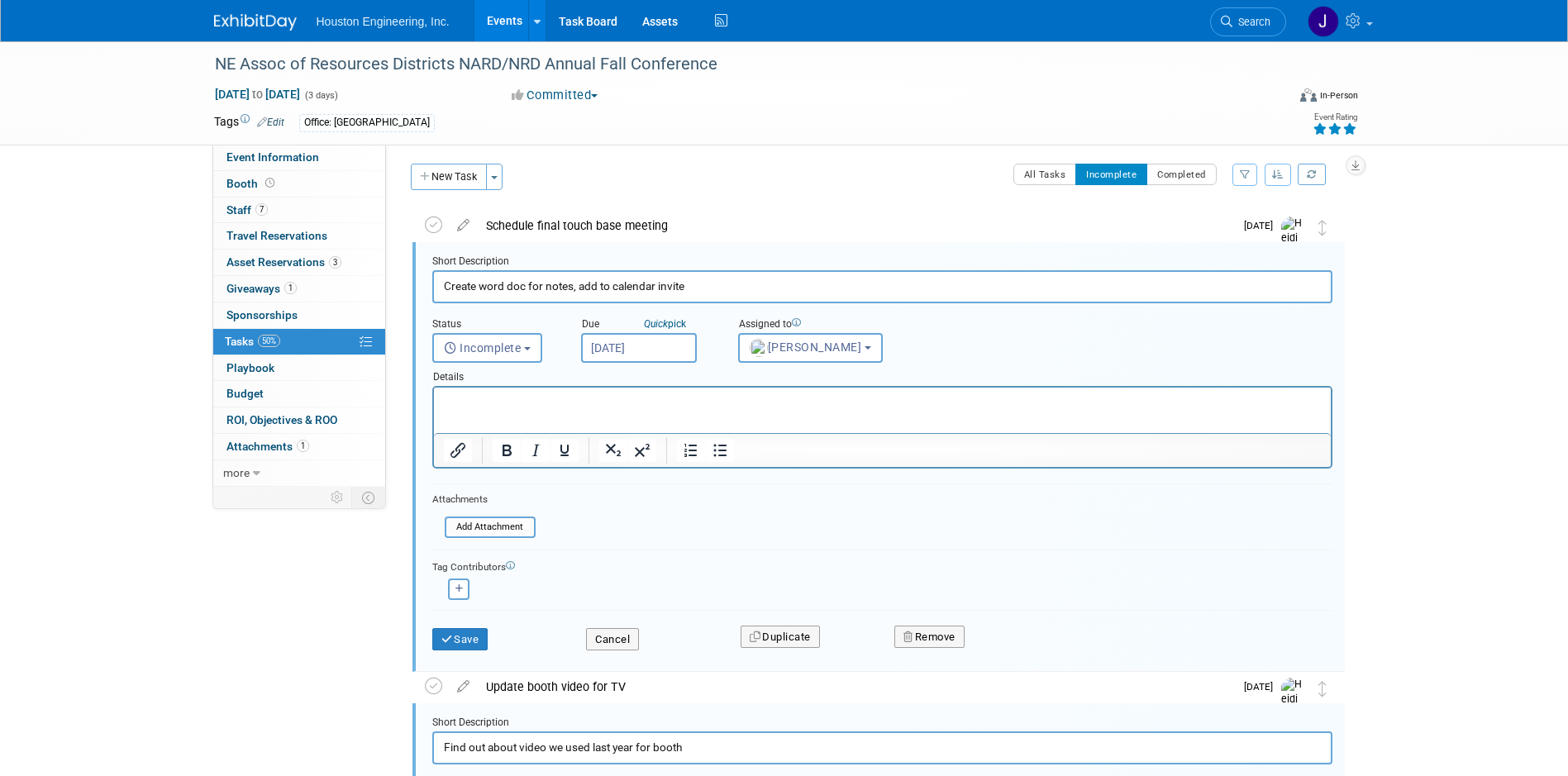
click at [1401, 420] on div "NE Assoc of Resources Districts NARD/NRD Annual Fall Conference [DATE] to [DATE…" at bounding box center [784, 712] width 1568 height 1349
click at [241, 211] on span "Staff 7" at bounding box center [247, 209] width 42 height 13
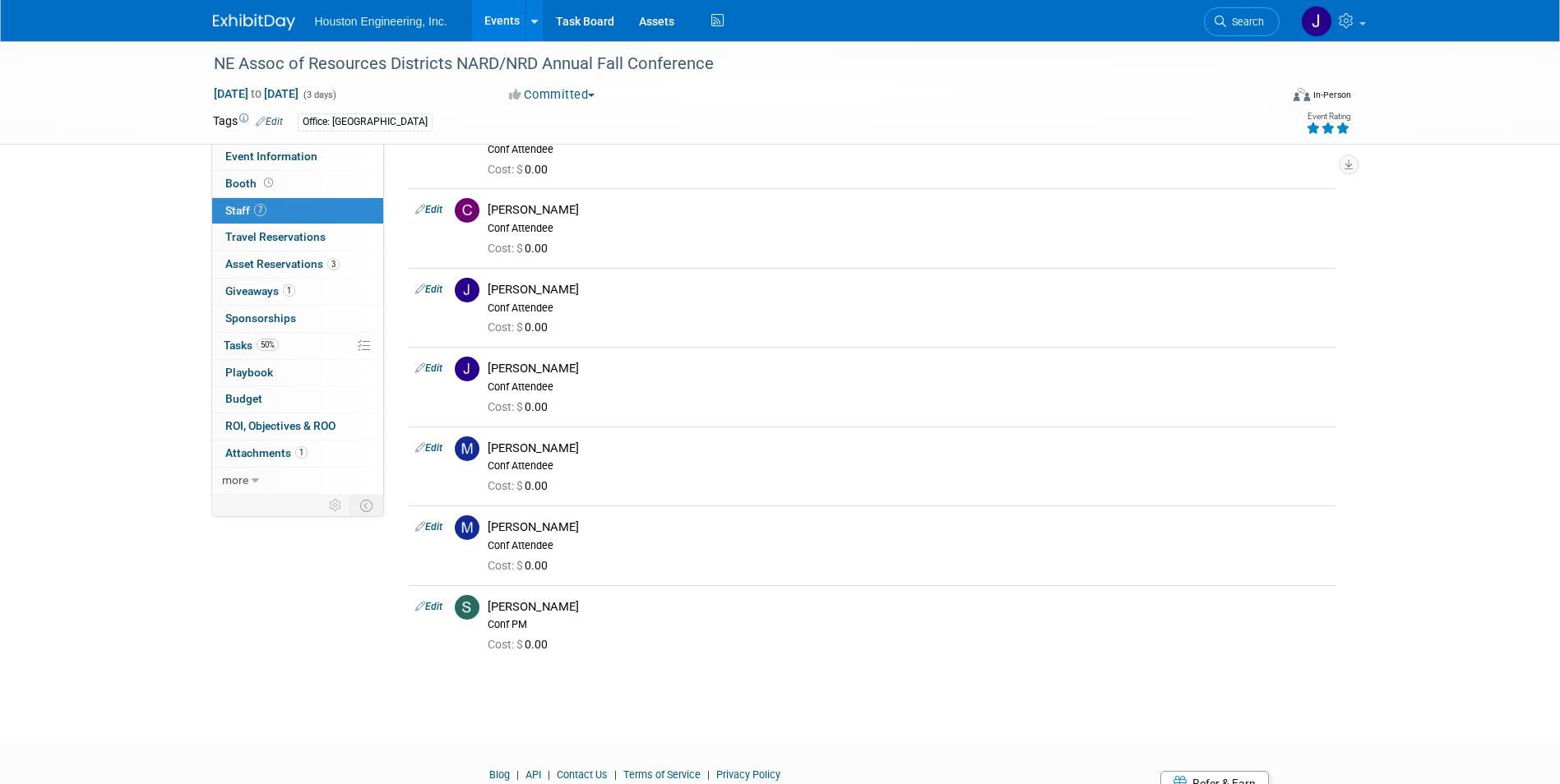
scroll to position [0, 0]
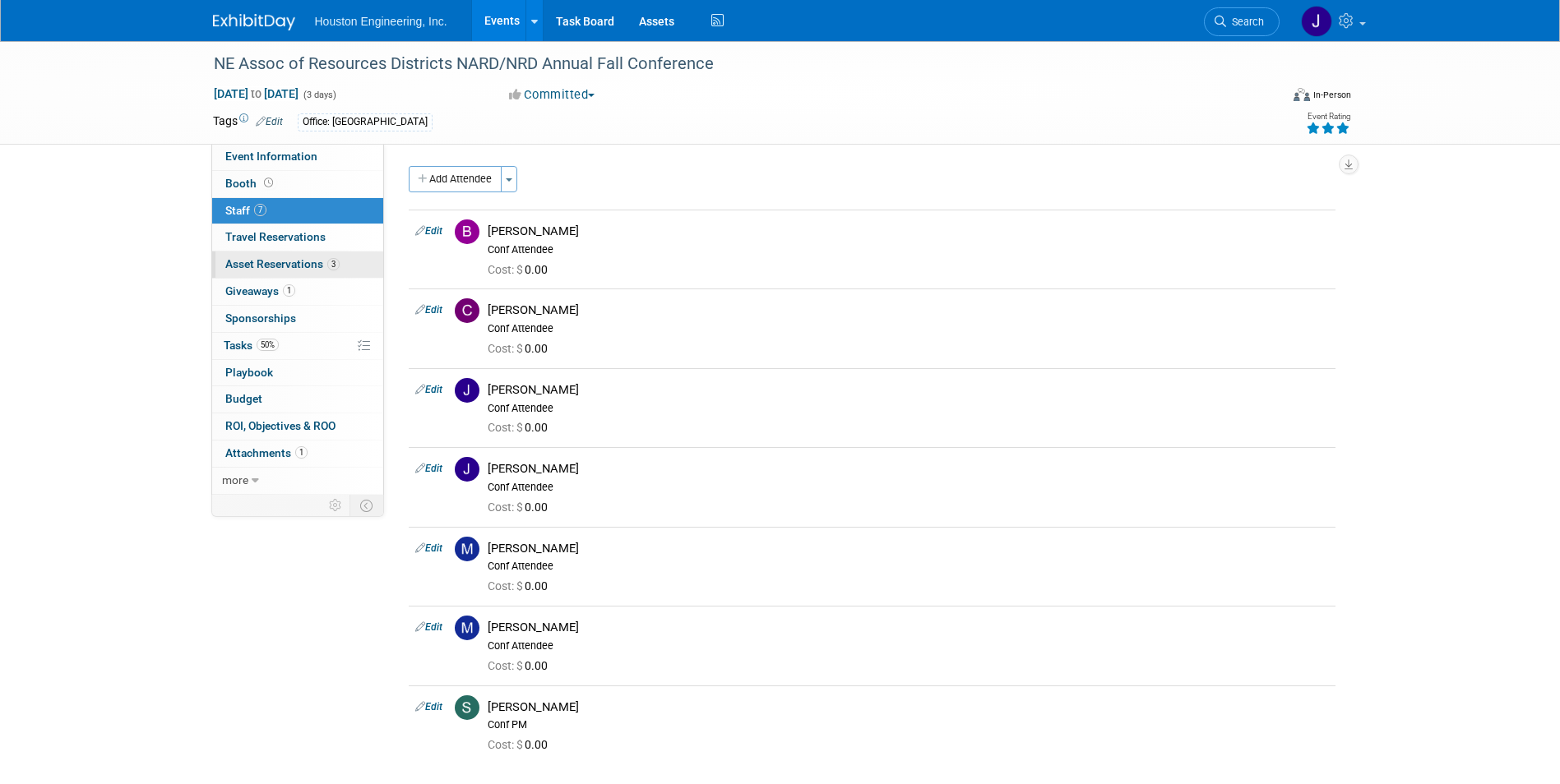
click at [250, 265] on span "Asset Reservations 3" at bounding box center [282, 263] width 115 height 13
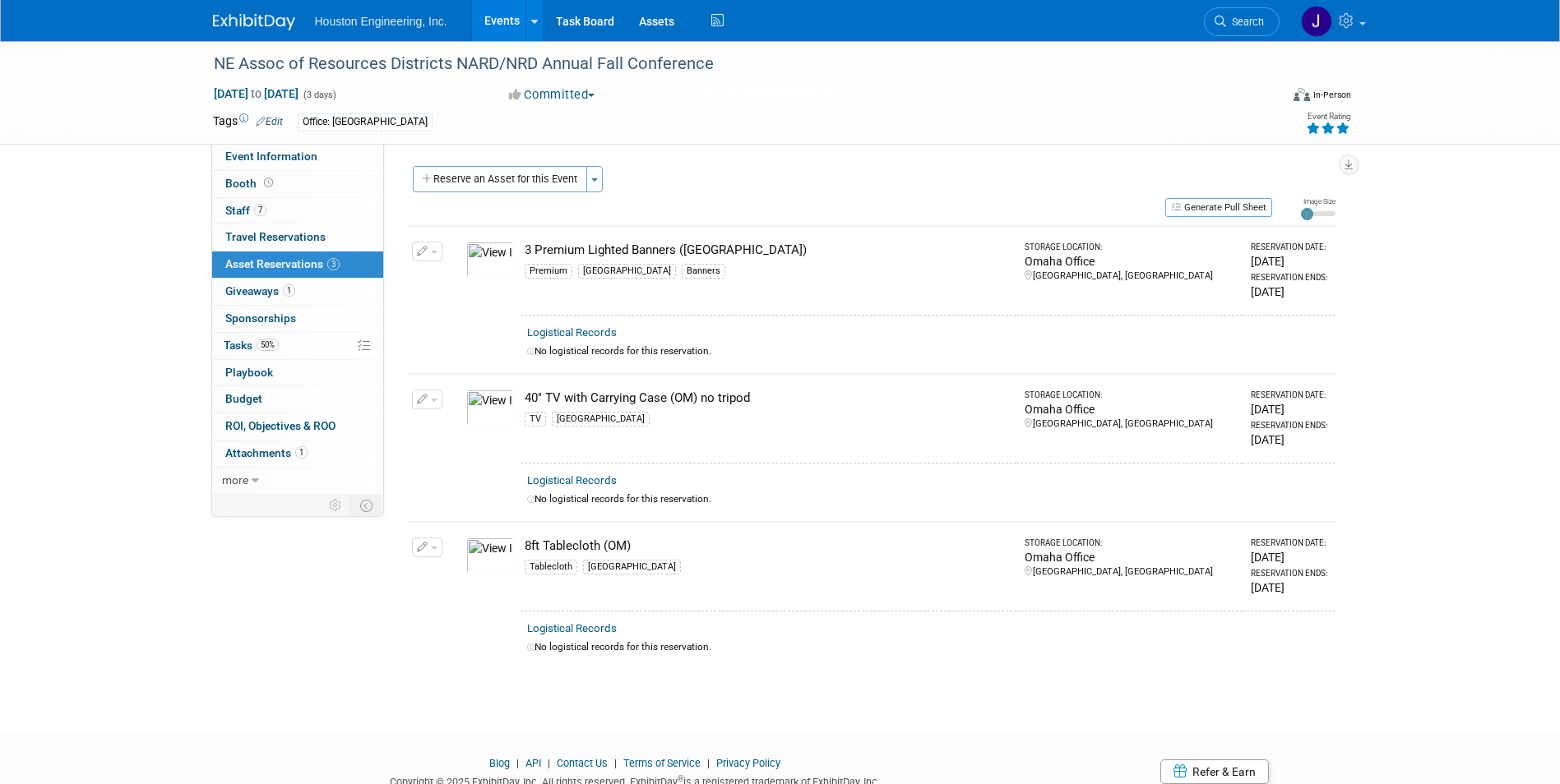
click at [1487, 429] on div "NE Assoc of Resources Districts NARD/NRD Annual Fall Conference [DATE] to [DATE…" at bounding box center [780, 372] width 1560 height 661
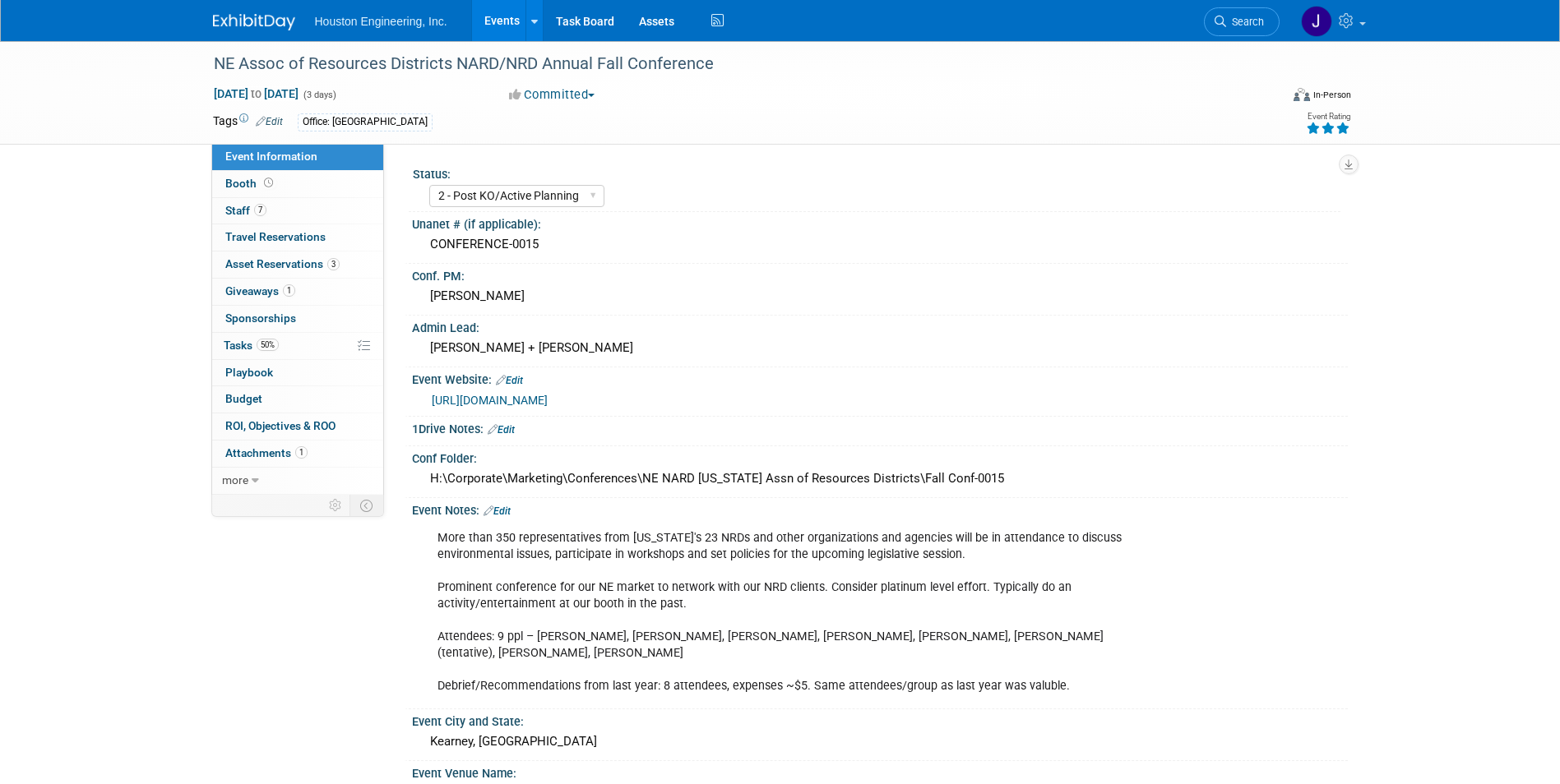
select select "2 - Post KO/Active Planning"
select select "Pending"
select select "Water Resources"
drag, startPoint x: 1050, startPoint y: 382, endPoint x: 851, endPoint y: 361, distance: 200.1
click at [1050, 381] on div "Event Website: Edit" at bounding box center [879, 378] width 936 height 22
